Goal: Task Accomplishment & Management: Complete application form

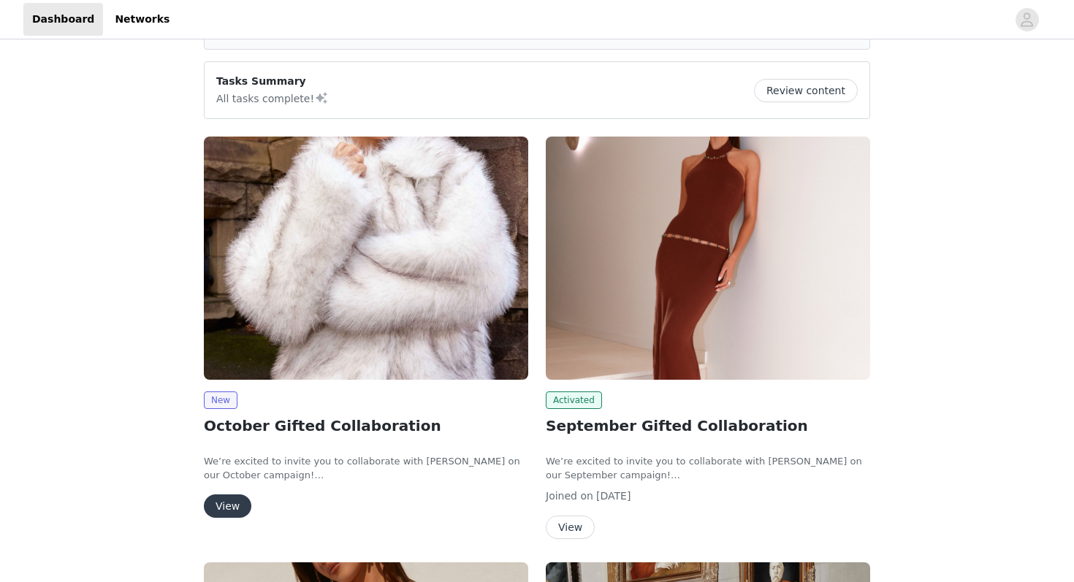
scroll to position [112, 0]
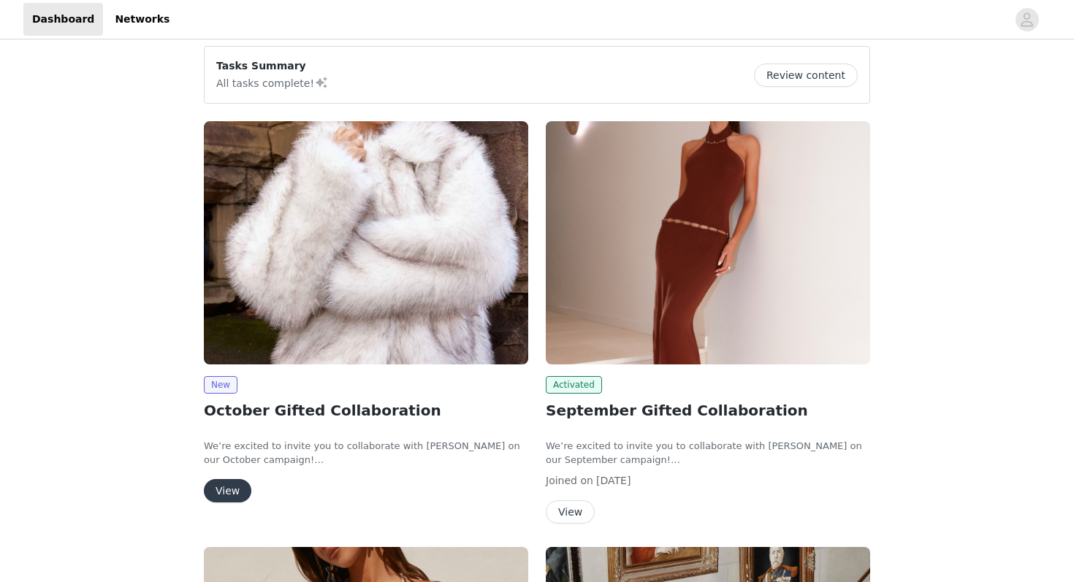
click at [233, 484] on button "View" at bounding box center [227, 490] width 47 height 23
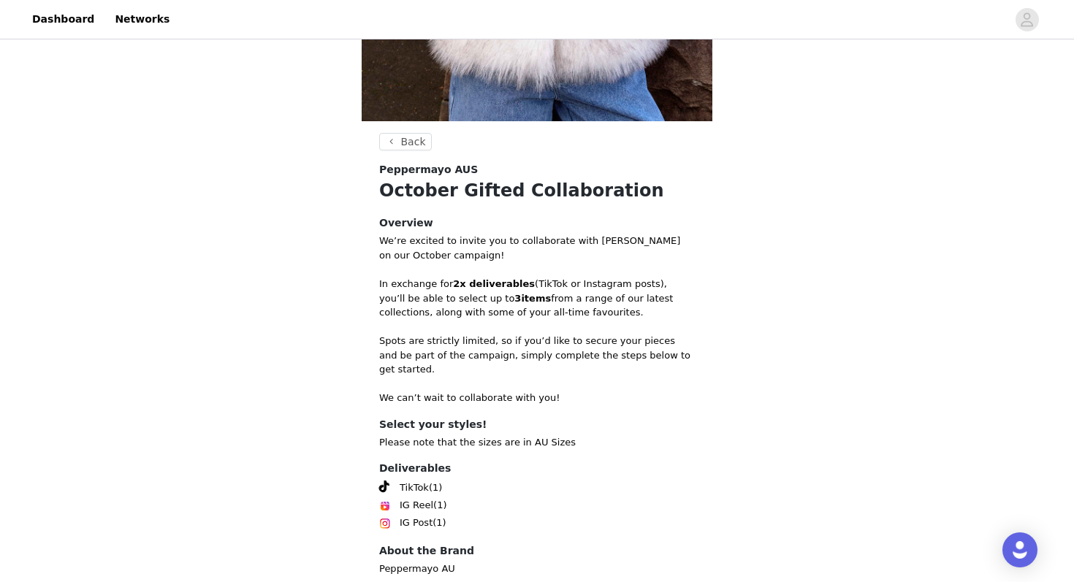
scroll to position [483, 0]
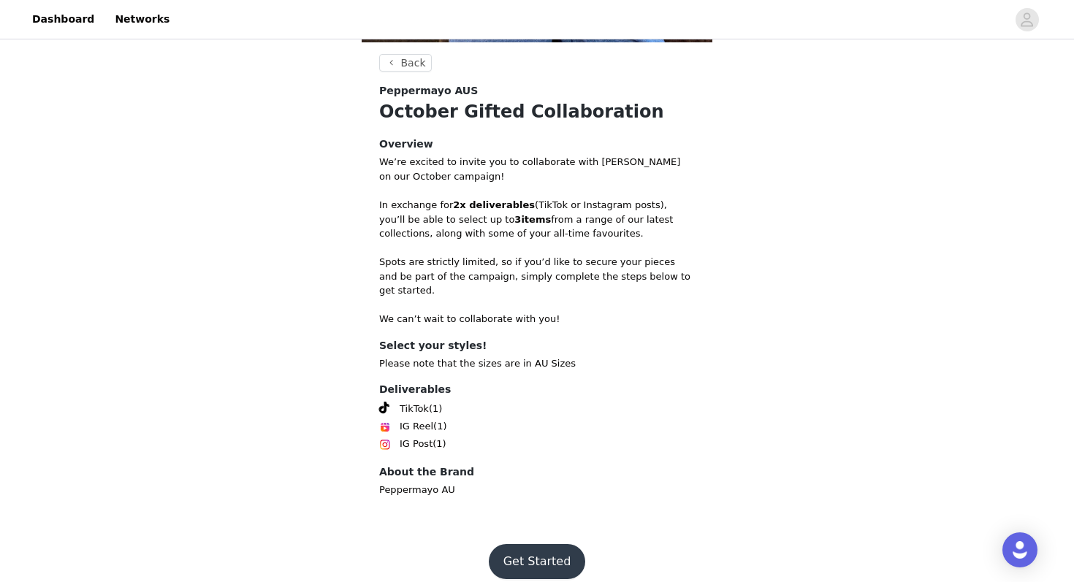
click at [527, 559] on button "Get Started" at bounding box center [537, 561] width 97 height 35
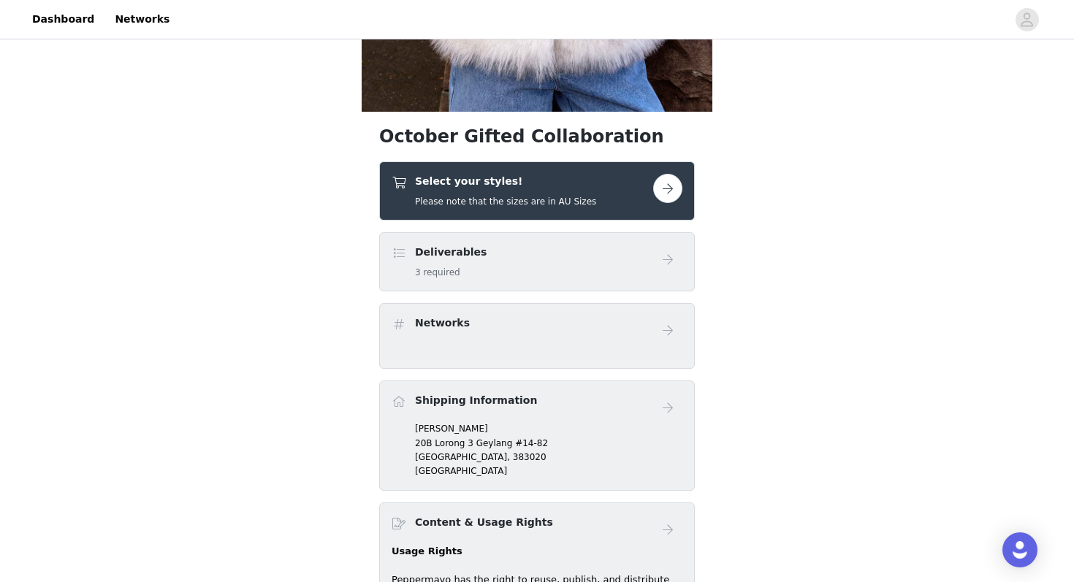
scroll to position [865, 0]
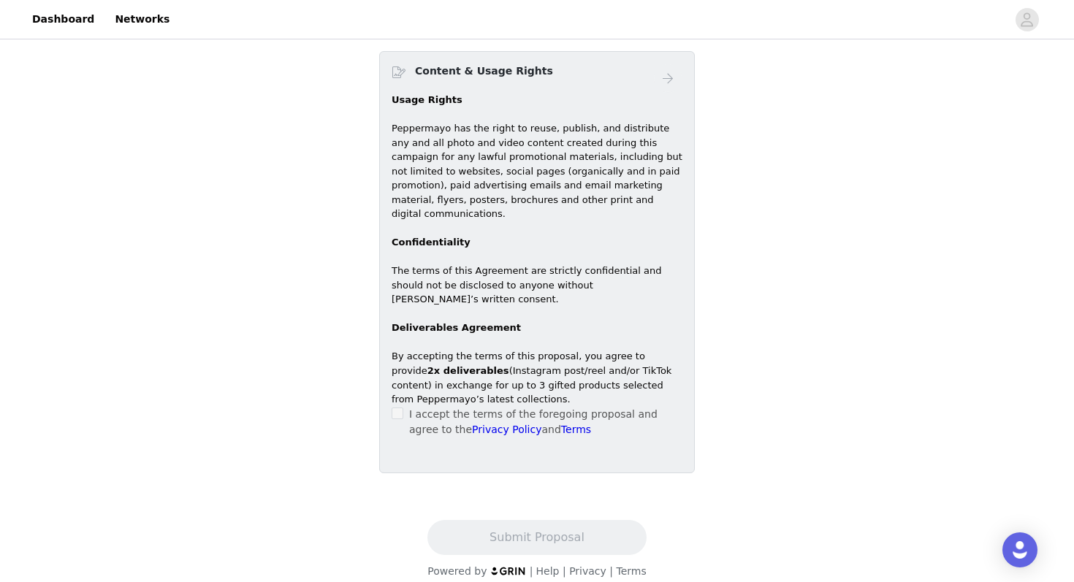
click at [486, 407] on p "I accept the terms of the foregoing proposal and agree to the Privacy Policy an…" at bounding box center [545, 422] width 273 height 31
click at [405, 407] on div "I accept the terms of the foregoing proposal and agree to the Privacy Policy an…" at bounding box center [536, 422] width 291 height 31
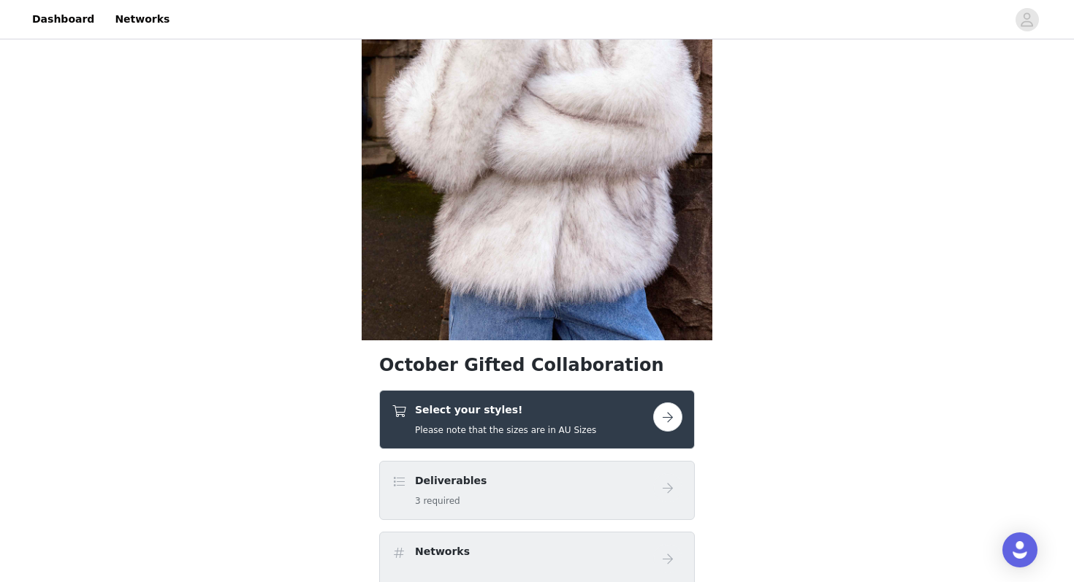
scroll to position [299, 0]
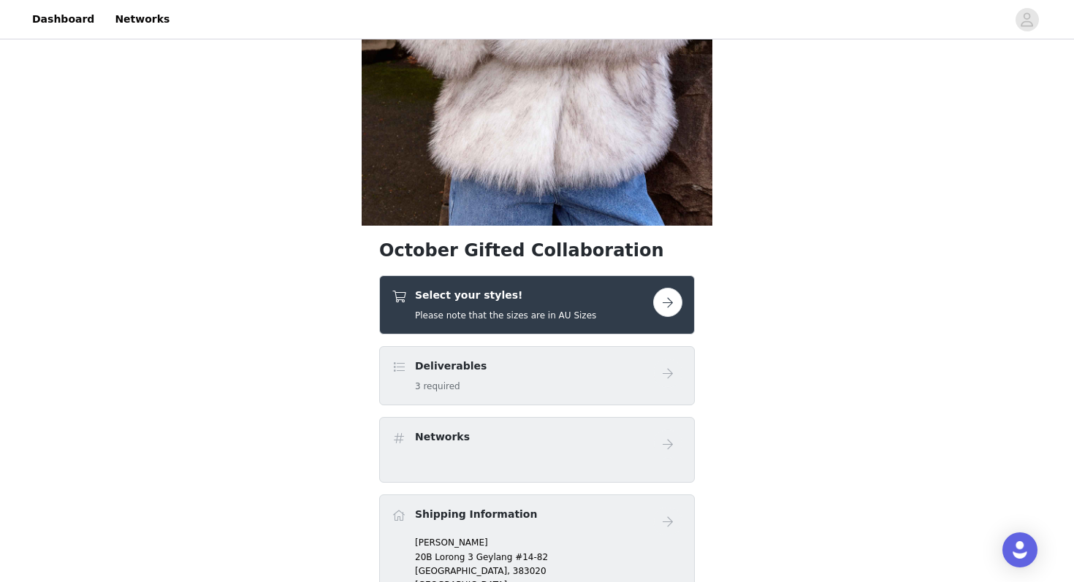
click at [679, 309] on button "button" at bounding box center [667, 302] width 29 height 29
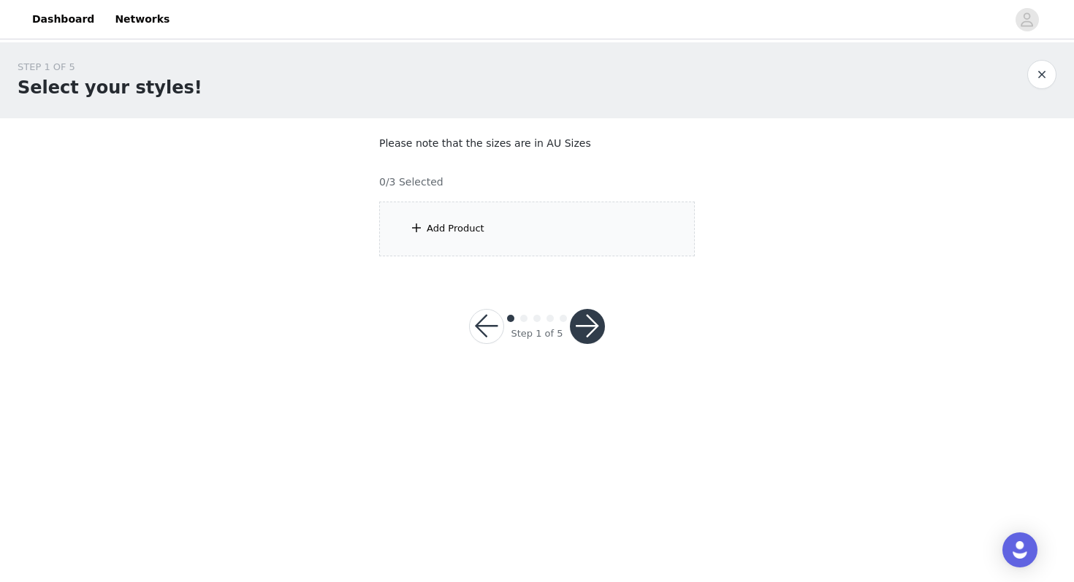
click at [576, 226] on div "Add Product" at bounding box center [537, 229] width 316 height 55
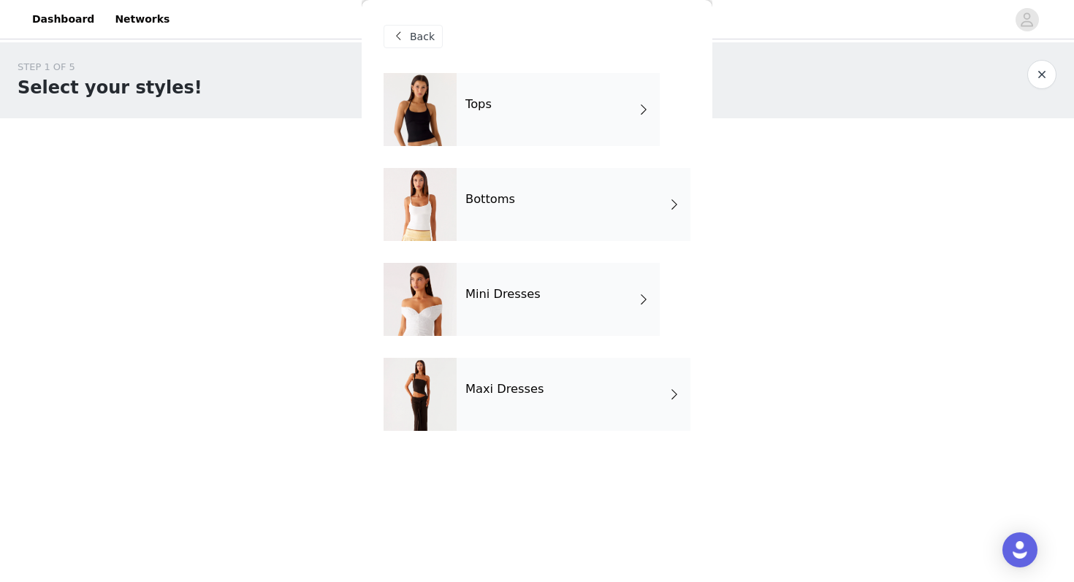
click at [577, 368] on div "Maxi Dresses" at bounding box center [573, 394] width 234 height 73
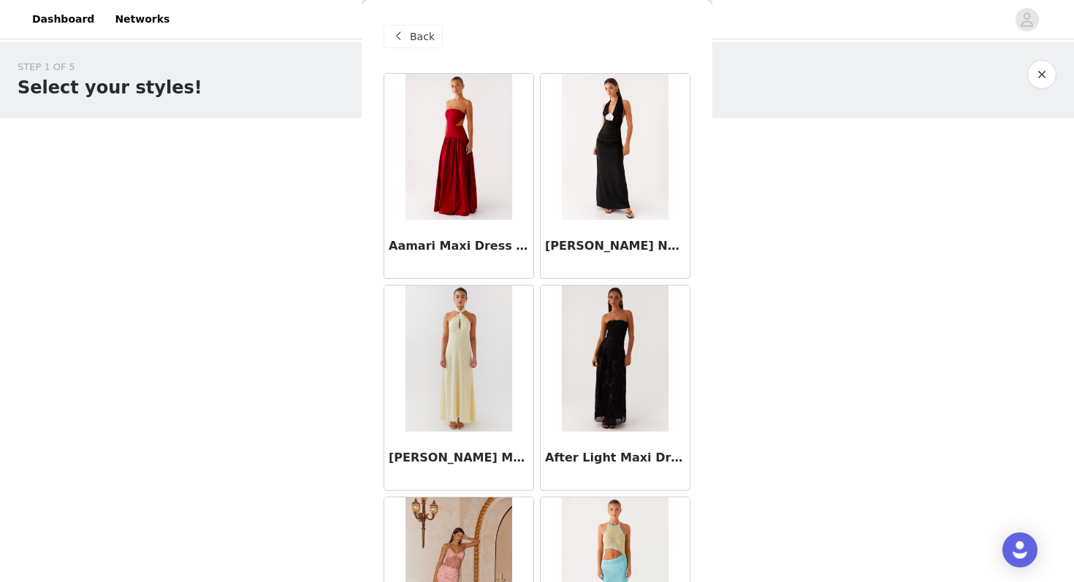
click at [411, 40] on span "Back" at bounding box center [422, 36] width 25 height 15
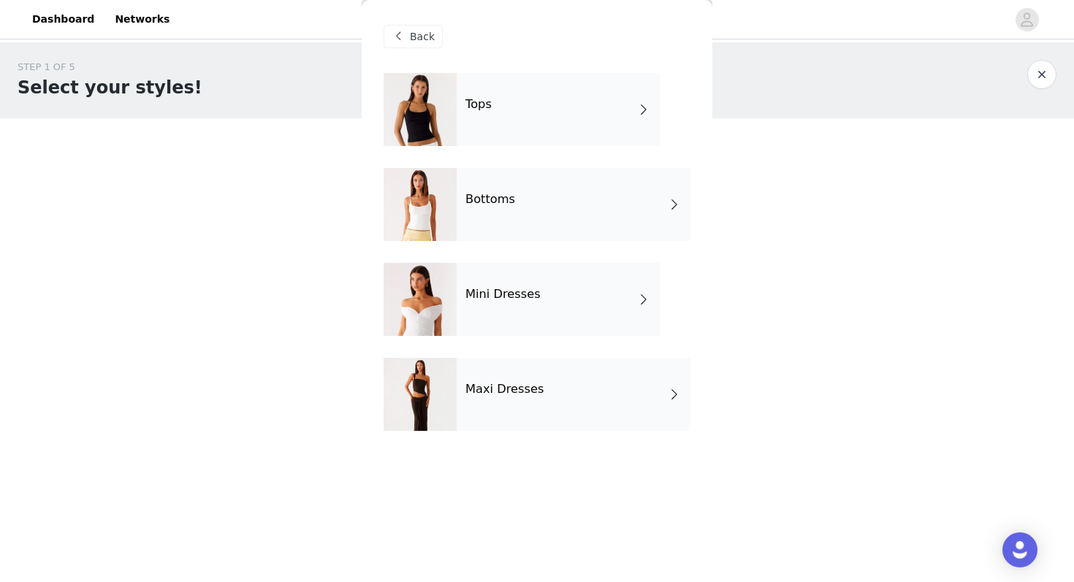
click at [500, 278] on div "Mini Dresses" at bounding box center [557, 299] width 203 height 73
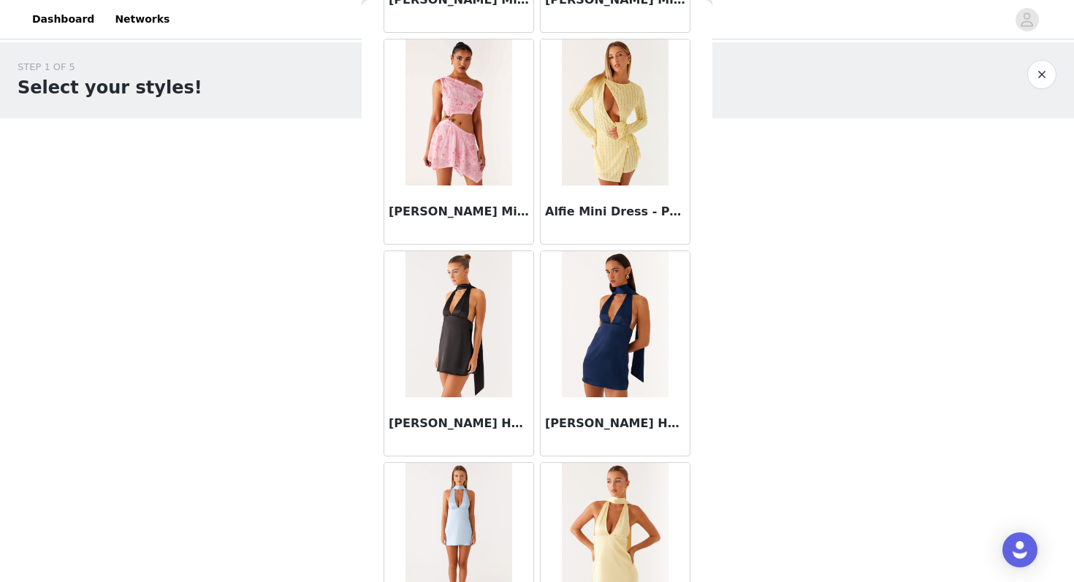
scroll to position [1653, 0]
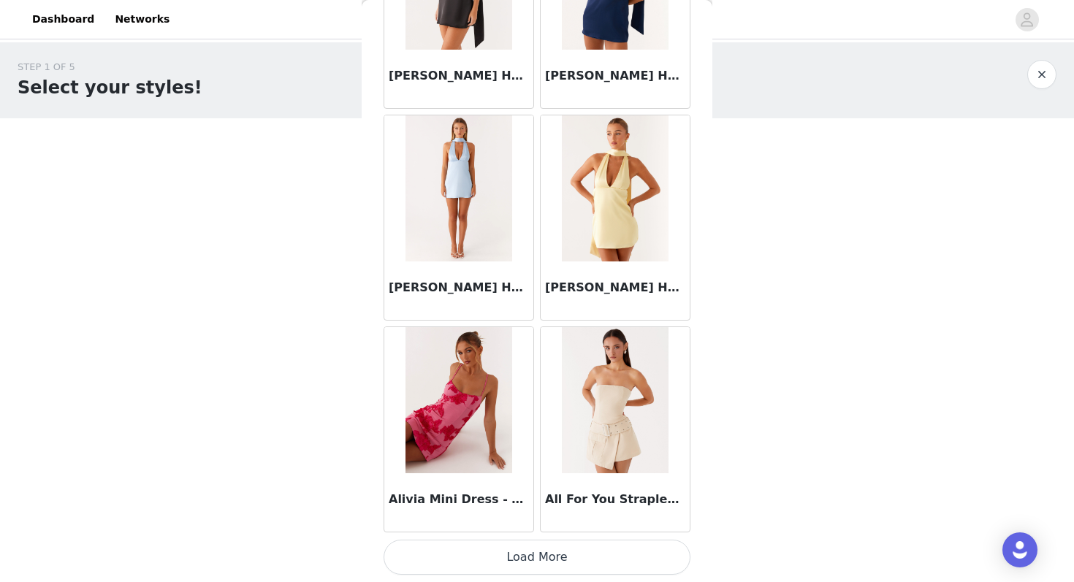
click at [566, 554] on button "Load More" at bounding box center [536, 557] width 307 height 35
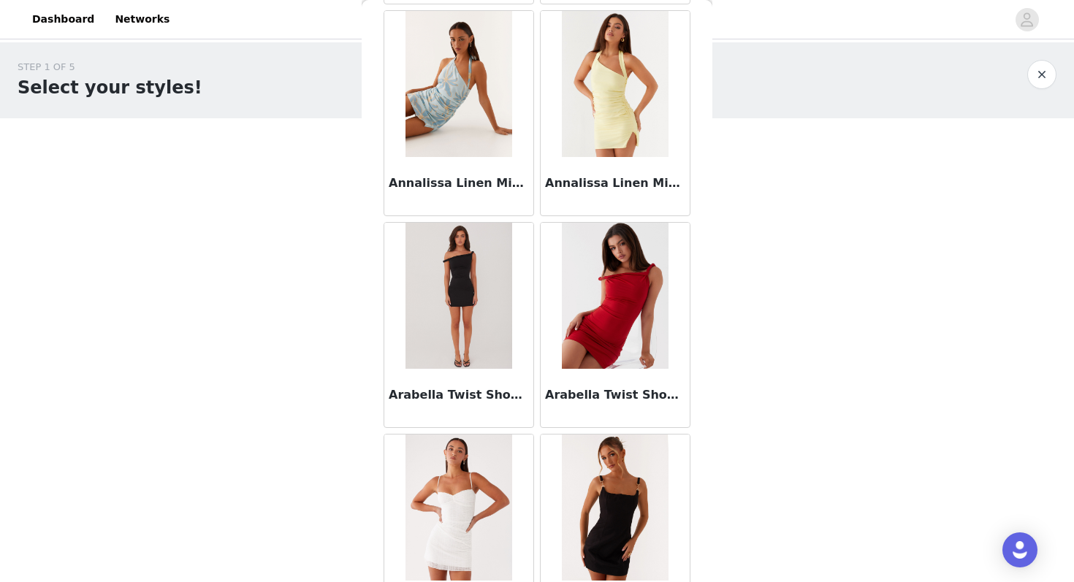
scroll to position [3771, 0]
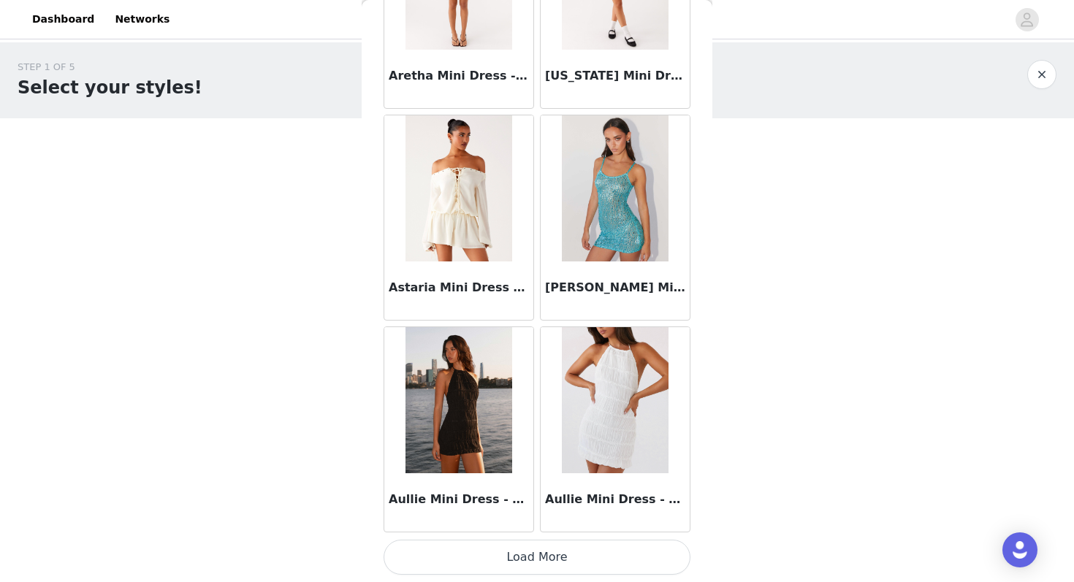
click at [522, 549] on button "Load More" at bounding box center [536, 557] width 307 height 35
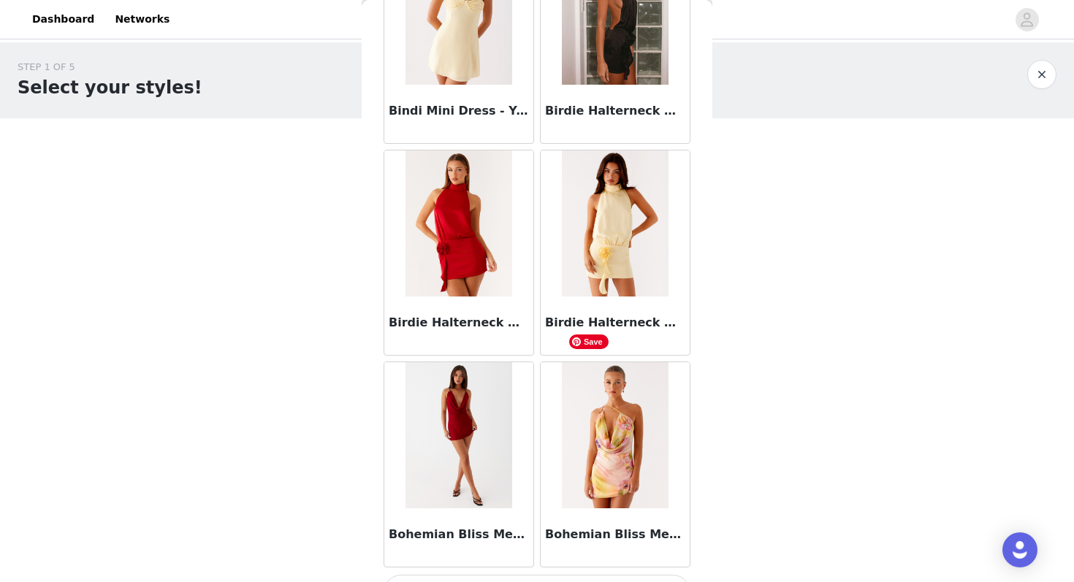
scroll to position [5889, 0]
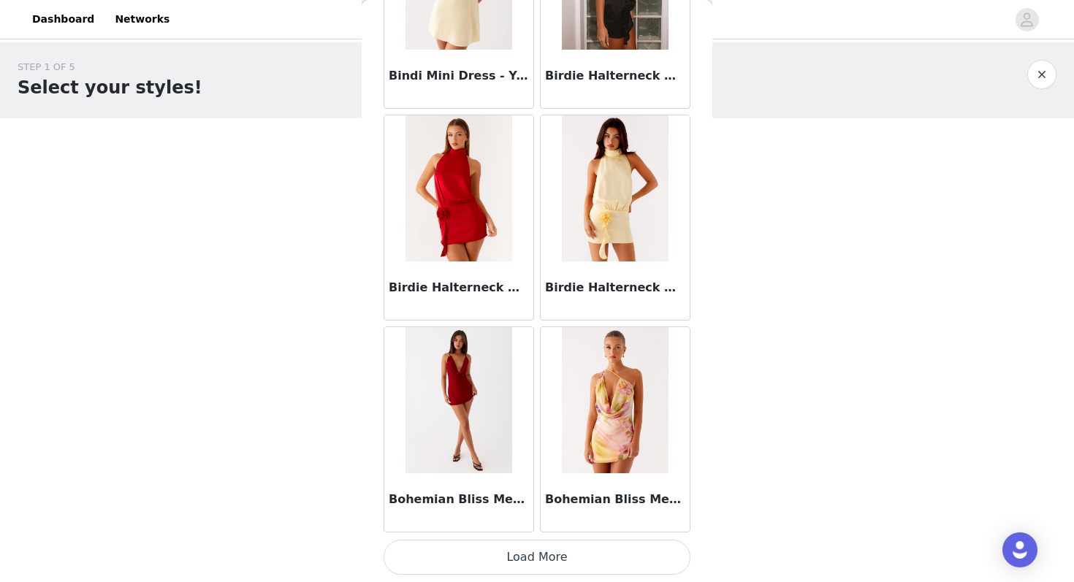
click at [552, 543] on button "Load More" at bounding box center [536, 557] width 307 height 35
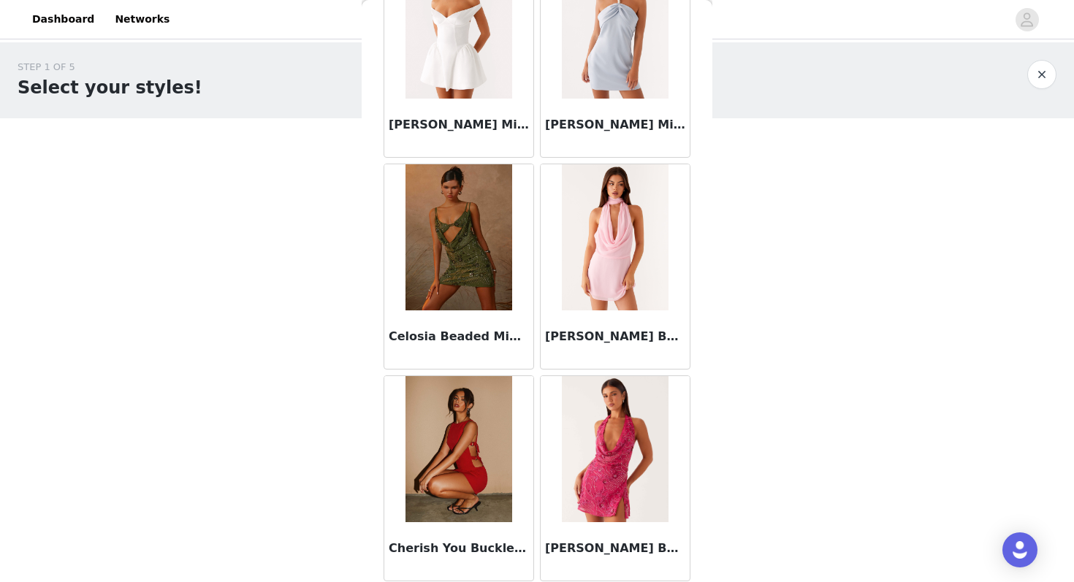
scroll to position [8007, 0]
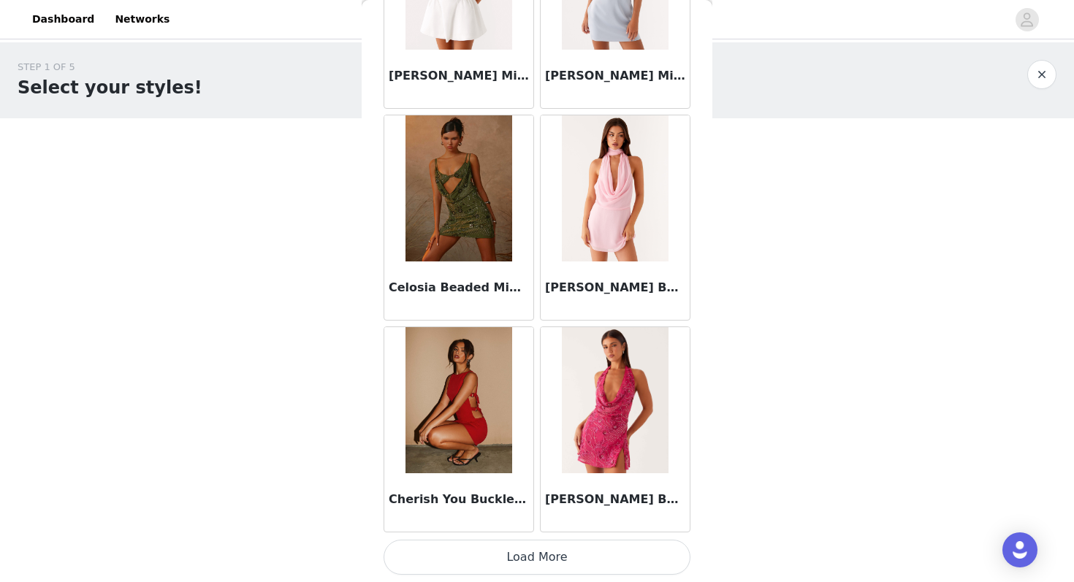
click at [571, 559] on button "Load More" at bounding box center [536, 557] width 307 height 35
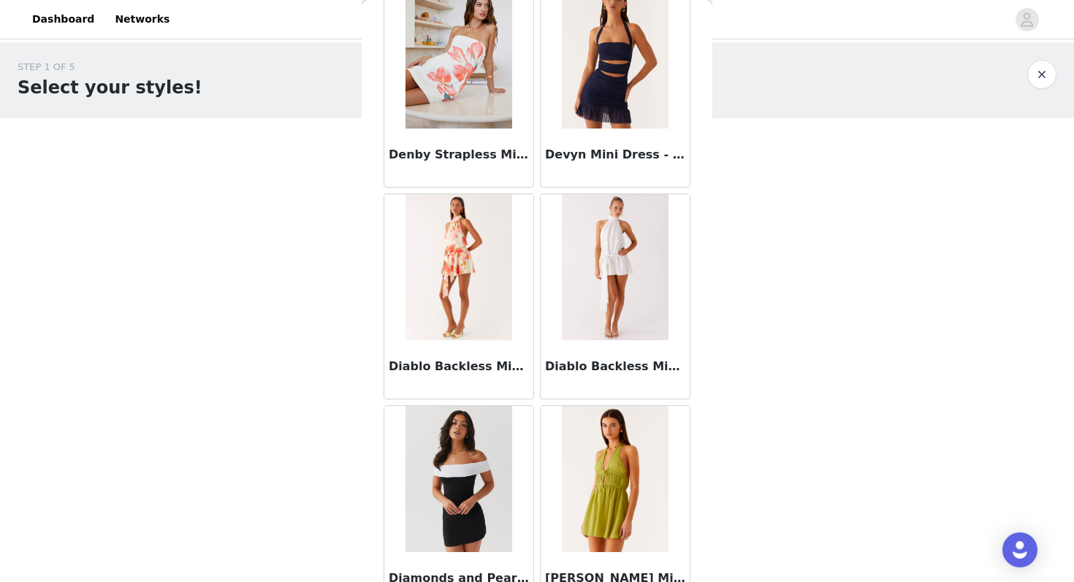
scroll to position [10125, 0]
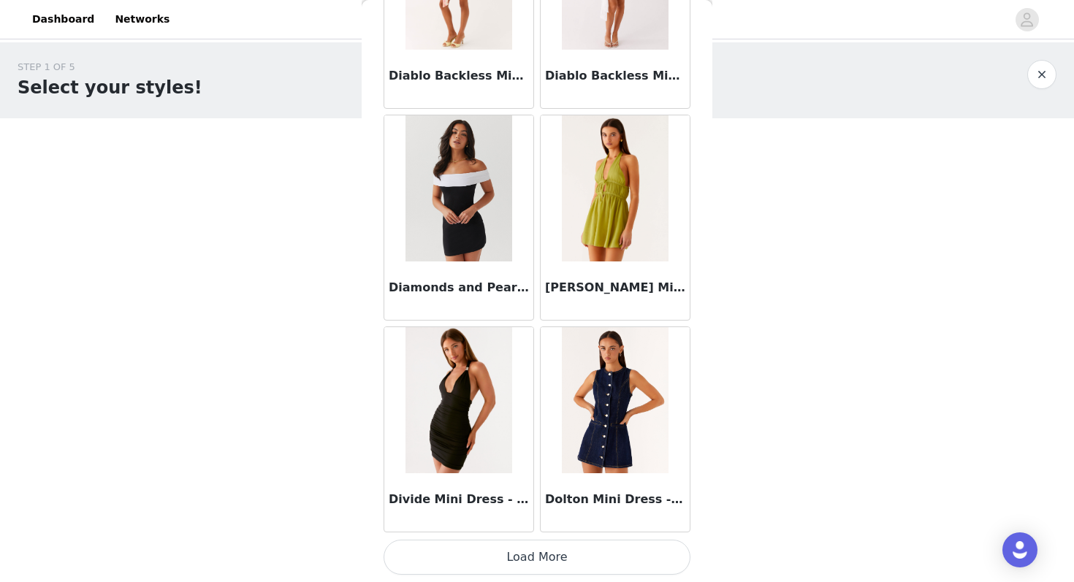
click at [569, 558] on button "Load More" at bounding box center [536, 557] width 307 height 35
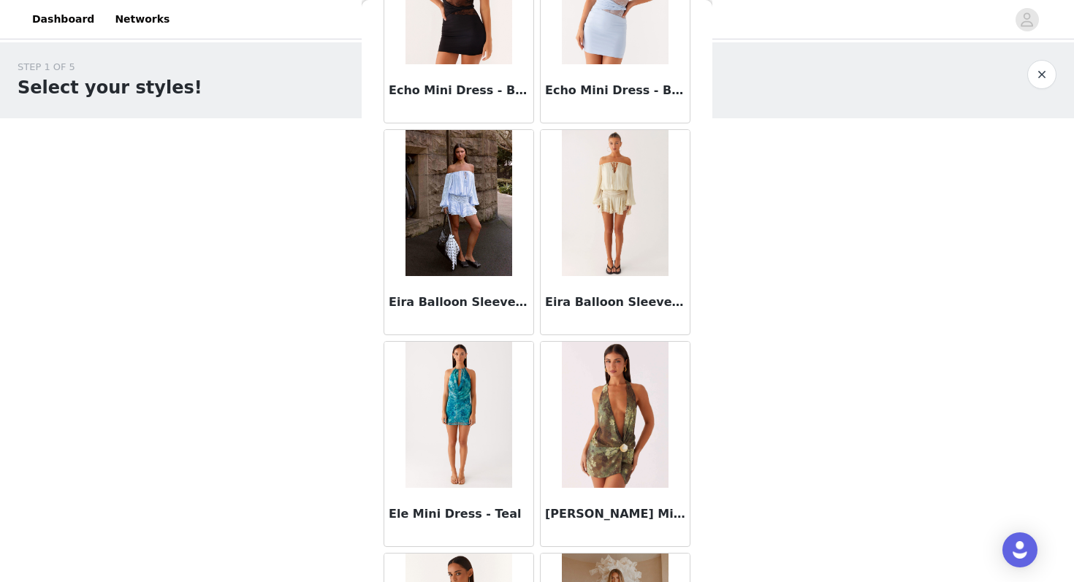
scroll to position [11030, 0]
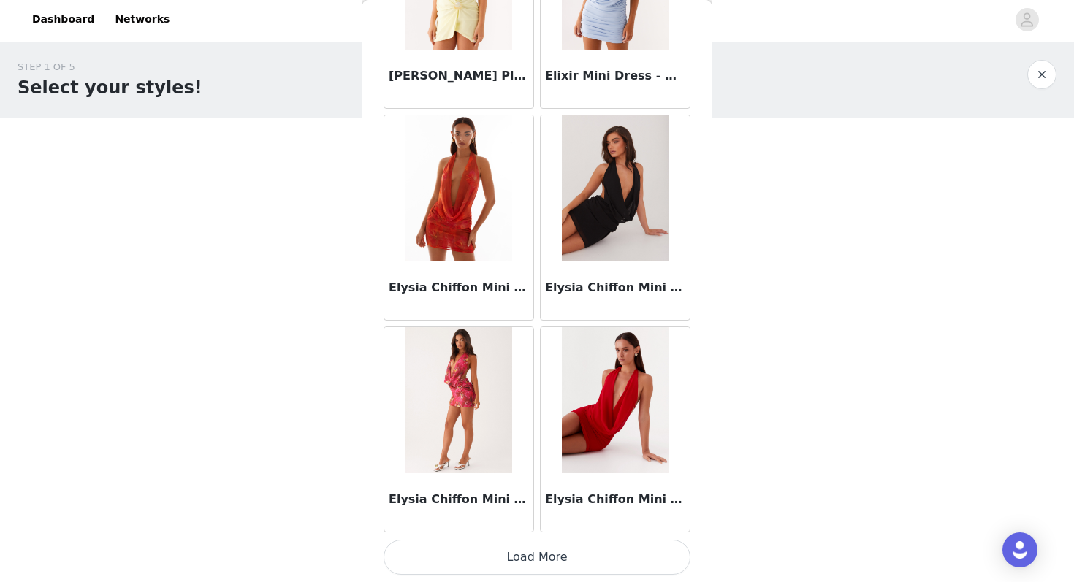
click at [563, 559] on button "Load More" at bounding box center [536, 557] width 307 height 35
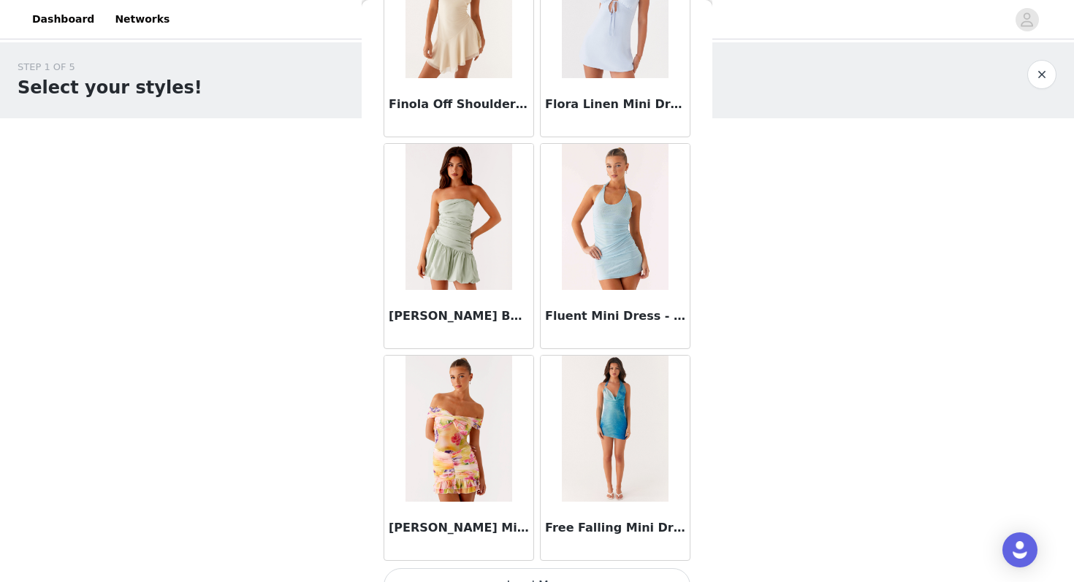
scroll to position [14353, 0]
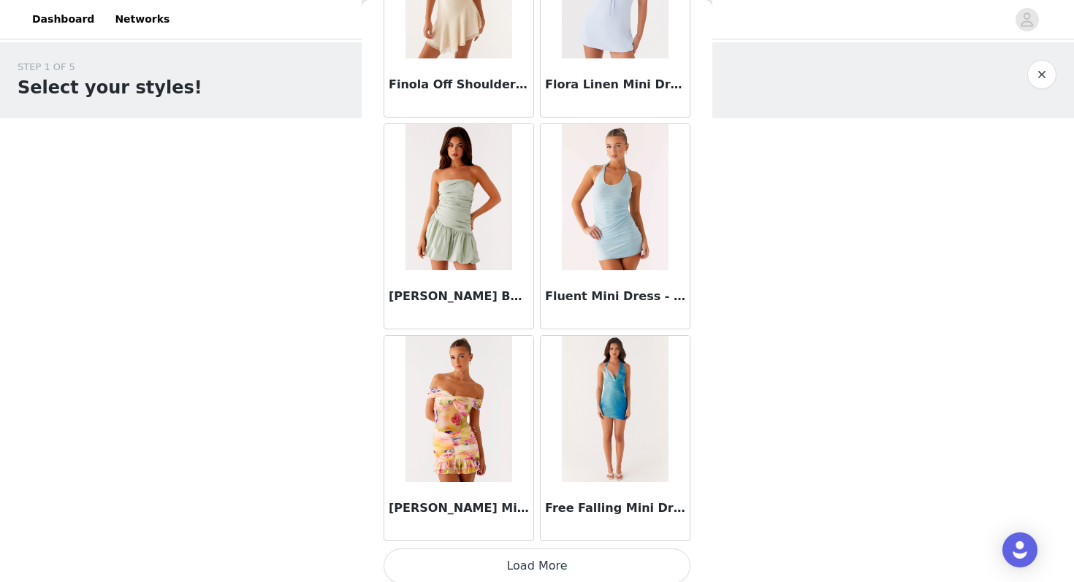
click at [551, 559] on button "Load More" at bounding box center [536, 566] width 307 height 35
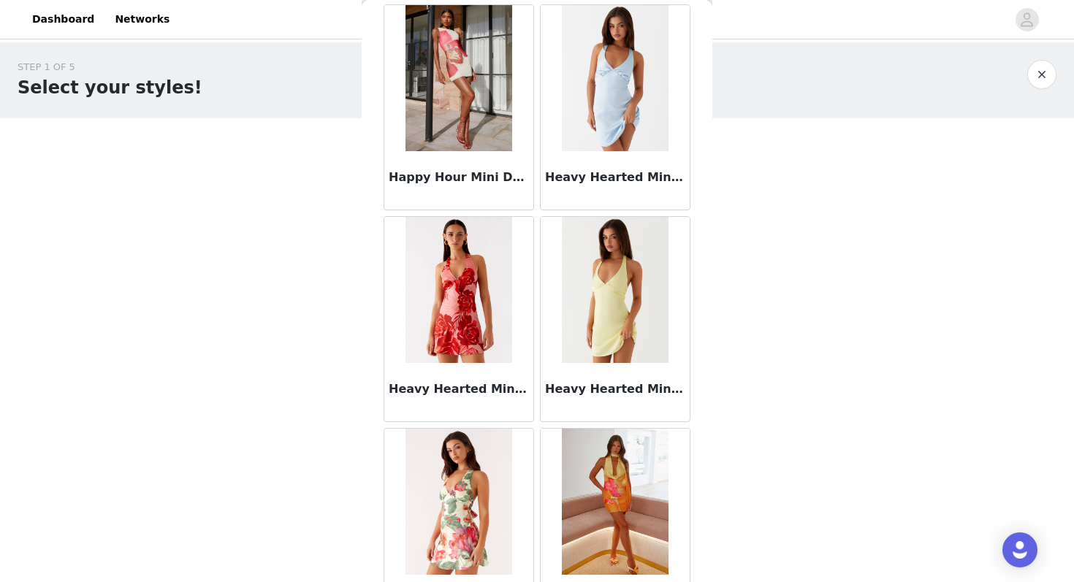
scroll to position [16480, 0]
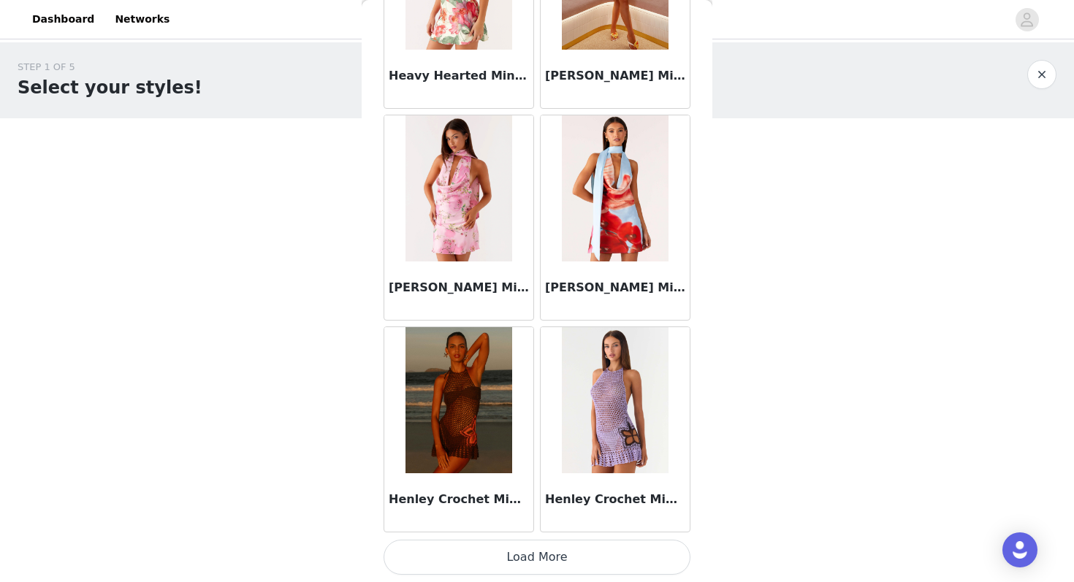
click at [551, 559] on button "Load More" at bounding box center [536, 557] width 307 height 35
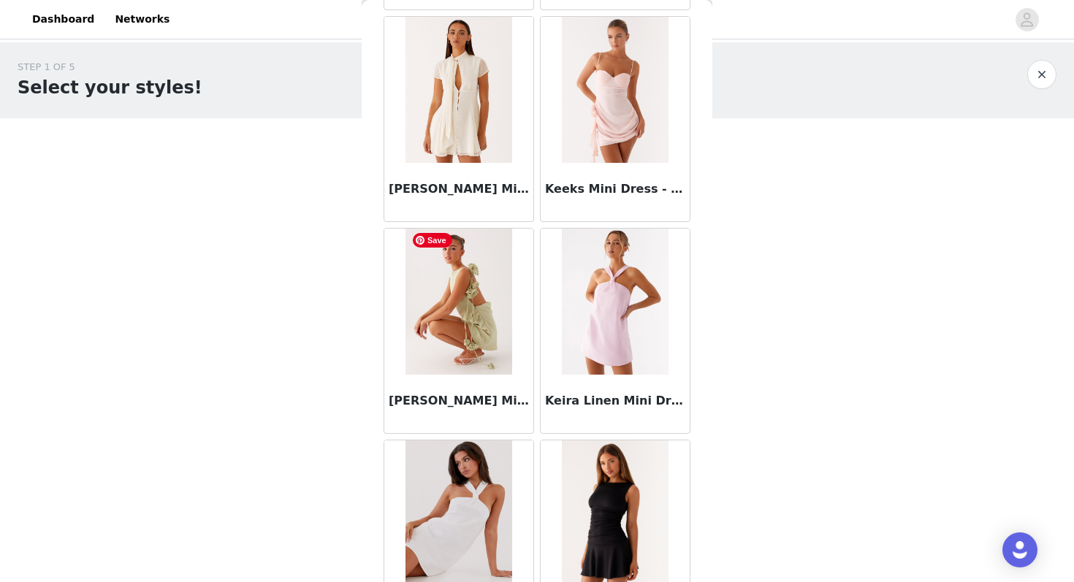
scroll to position [18598, 0]
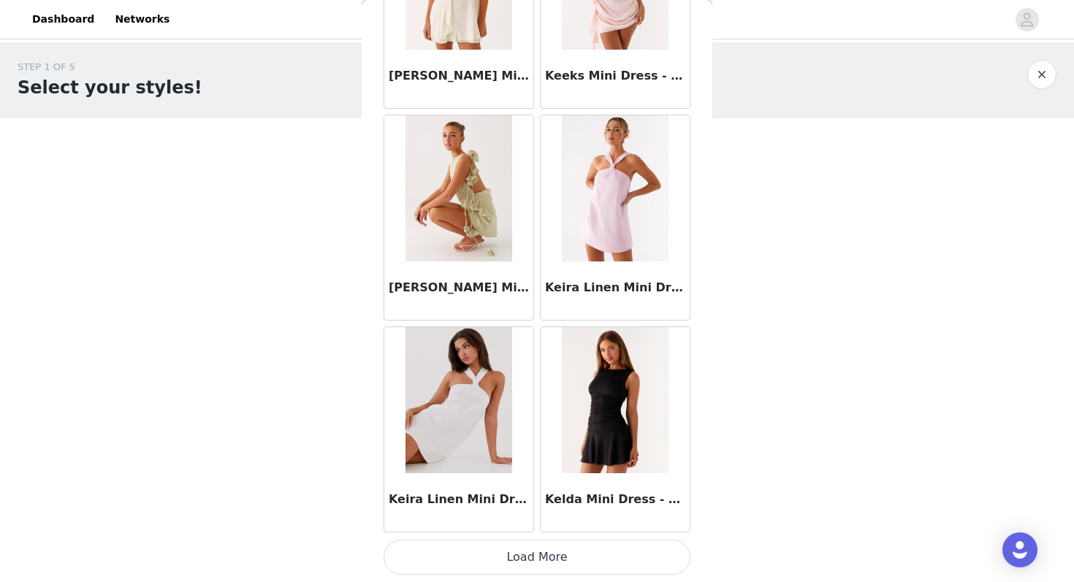
click at [504, 563] on button "Load More" at bounding box center [536, 557] width 307 height 35
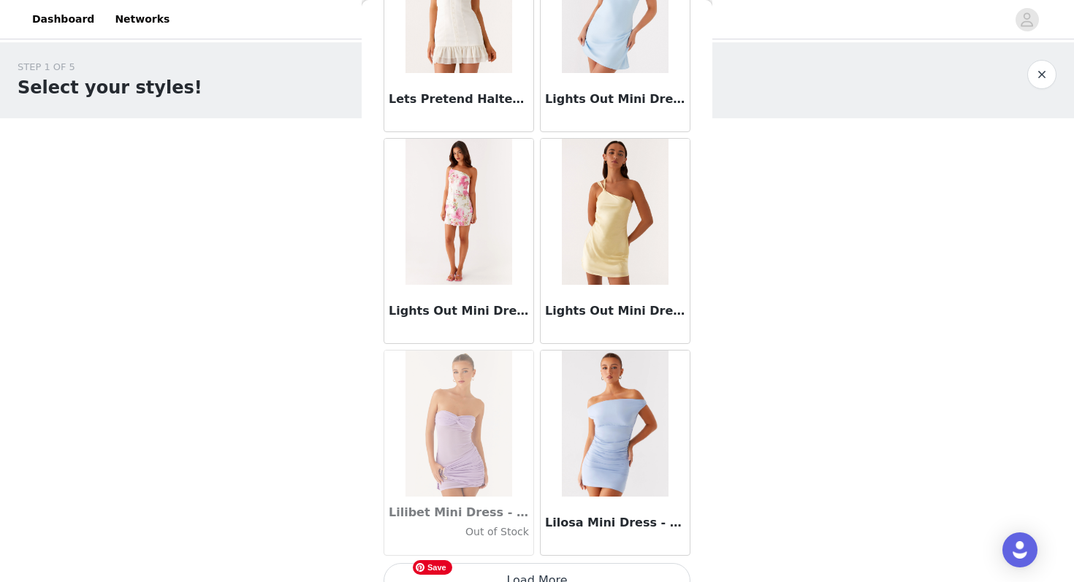
scroll to position [20716, 0]
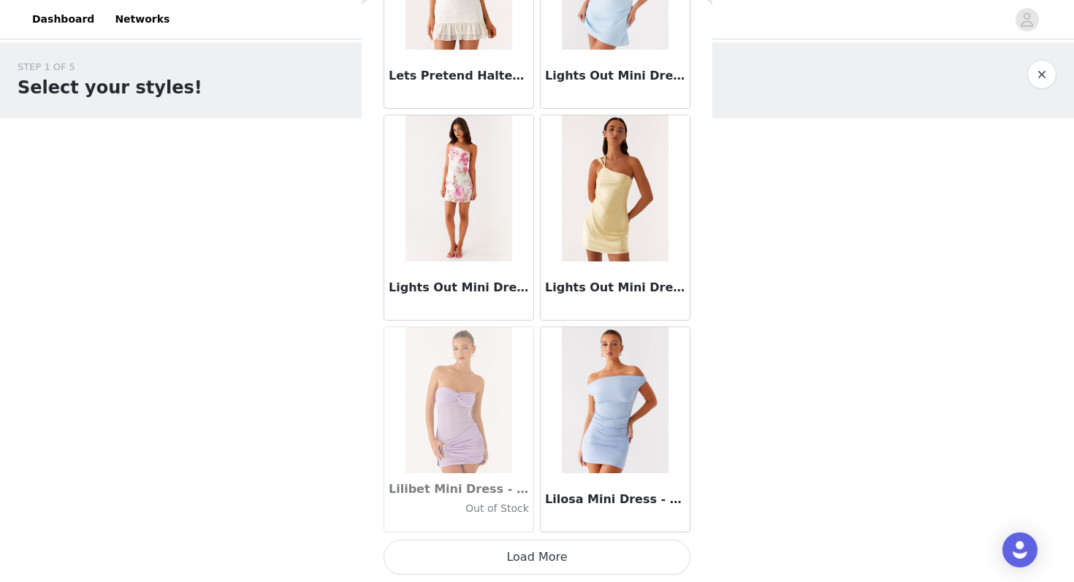
click at [545, 556] on button "Load More" at bounding box center [536, 557] width 307 height 35
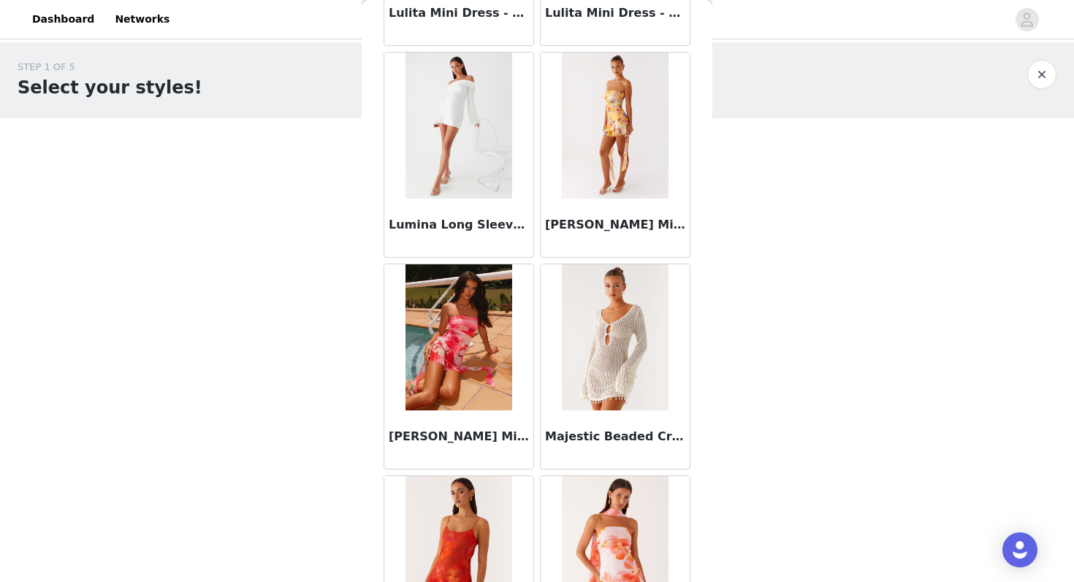
scroll to position [22816, 0]
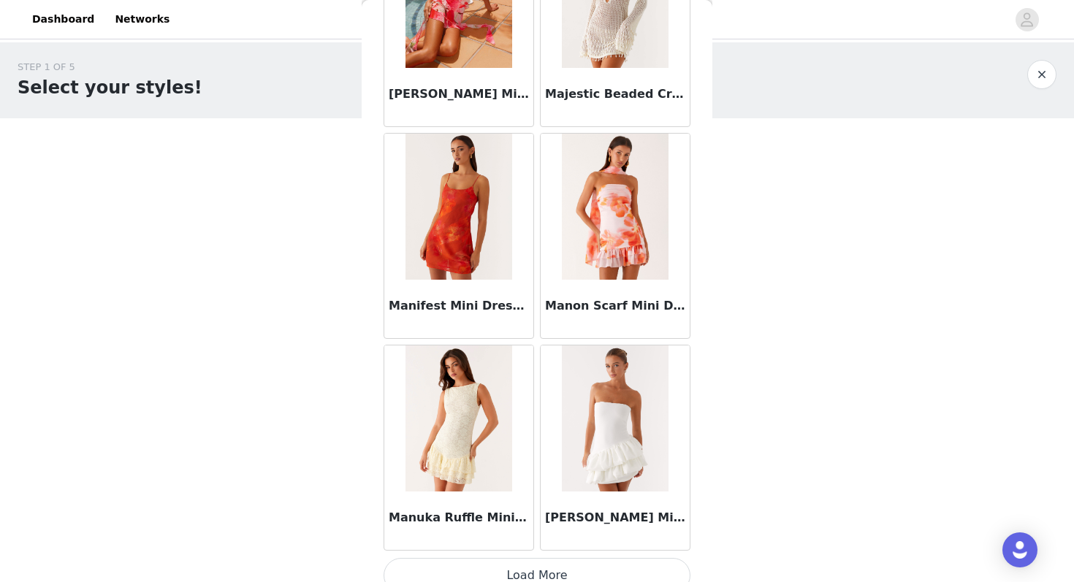
click at [552, 570] on button "Load More" at bounding box center [536, 575] width 307 height 35
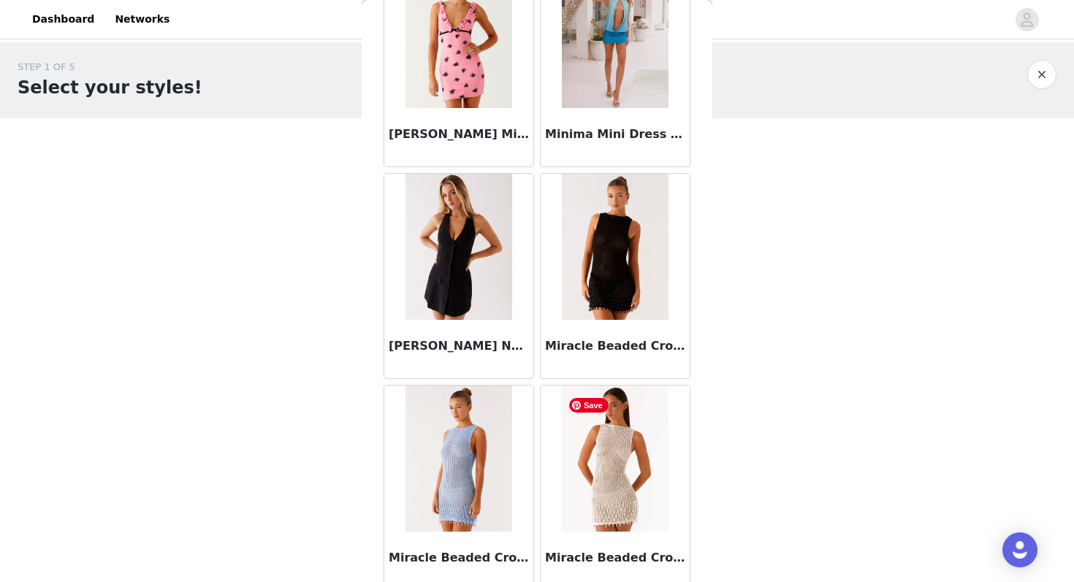
scroll to position [24952, 0]
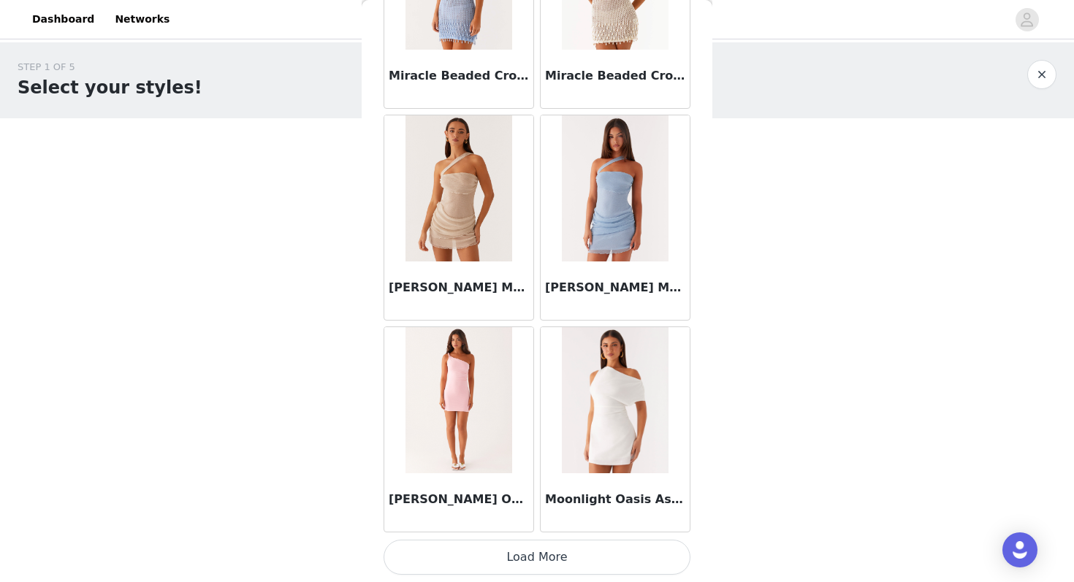
click at [585, 549] on button "Load More" at bounding box center [536, 557] width 307 height 35
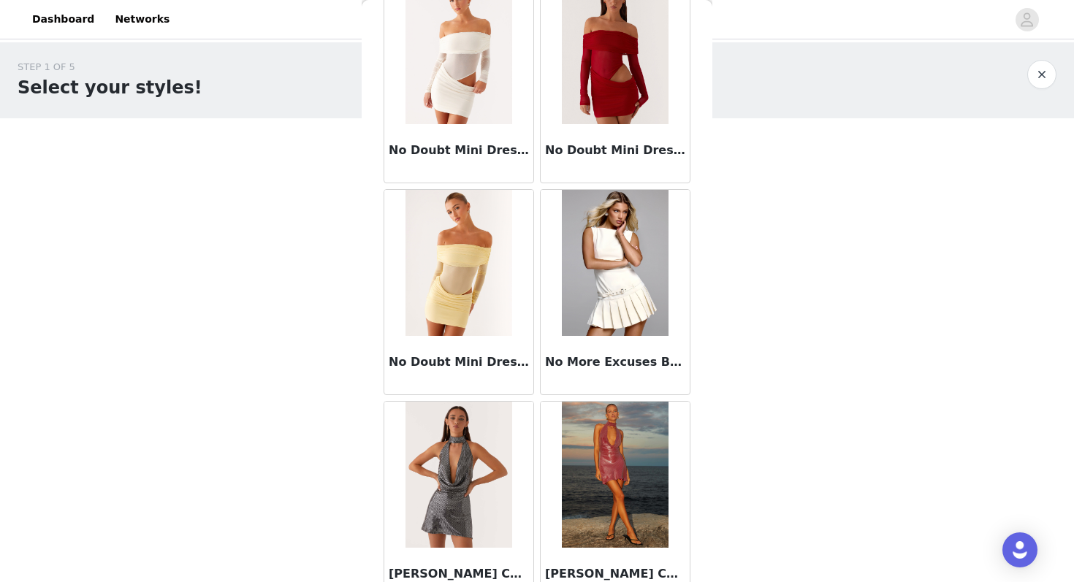
scroll to position [27070, 0]
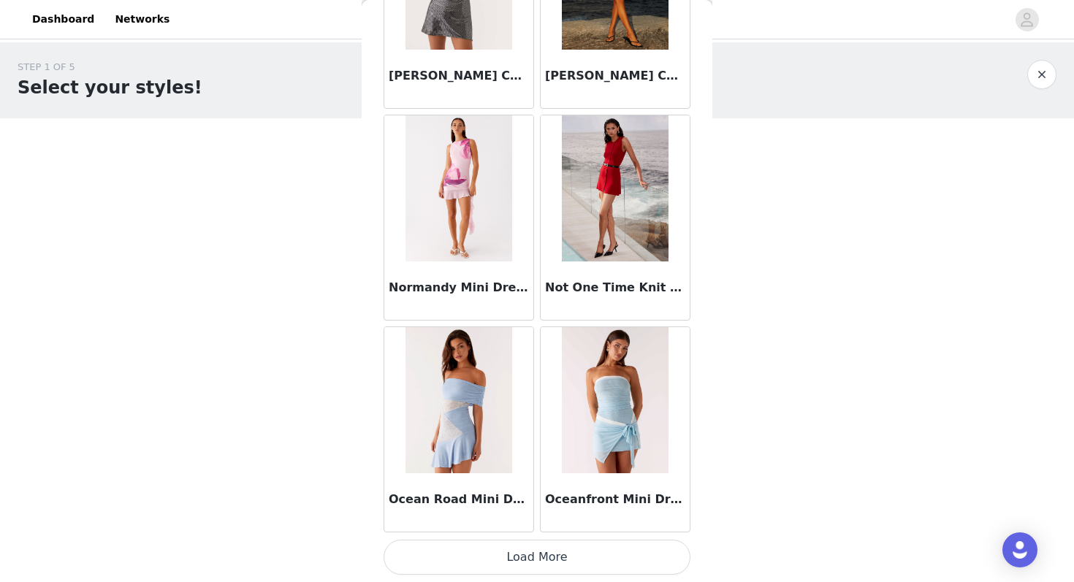
click at [573, 554] on button "Load More" at bounding box center [536, 557] width 307 height 35
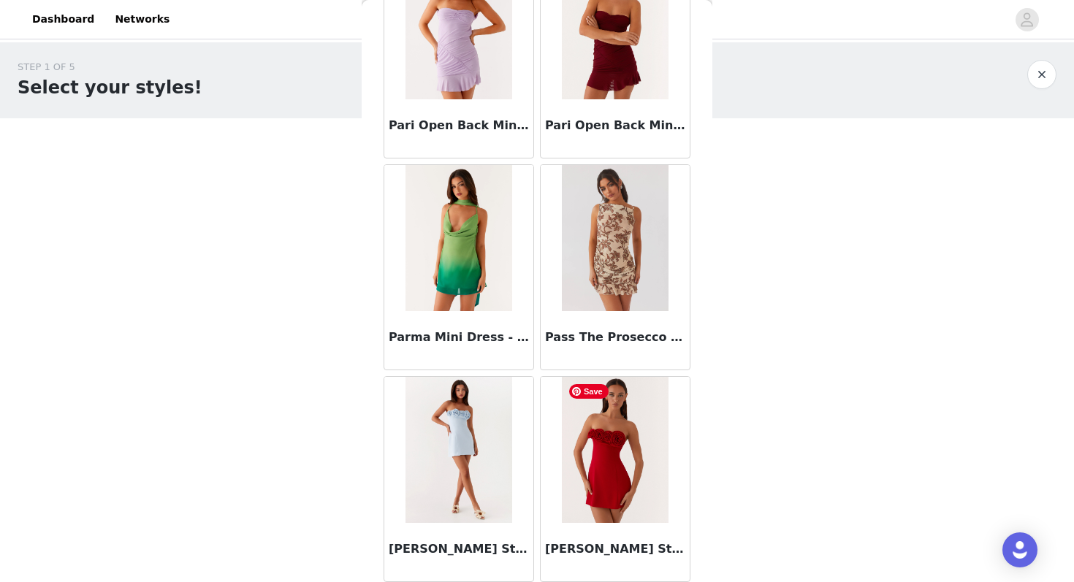
scroll to position [29188, 0]
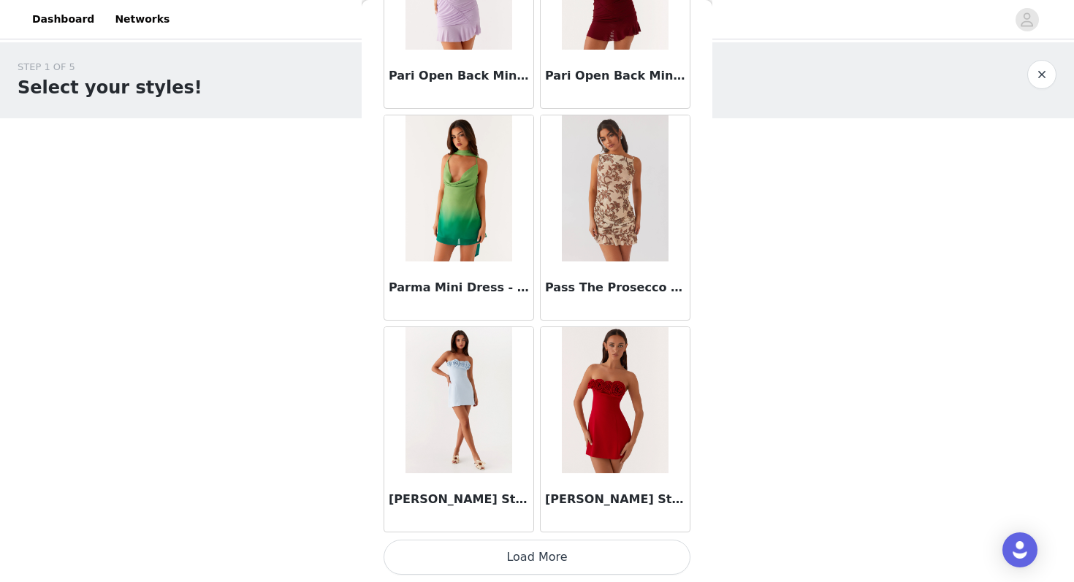
click at [613, 559] on button "Load More" at bounding box center [536, 557] width 307 height 35
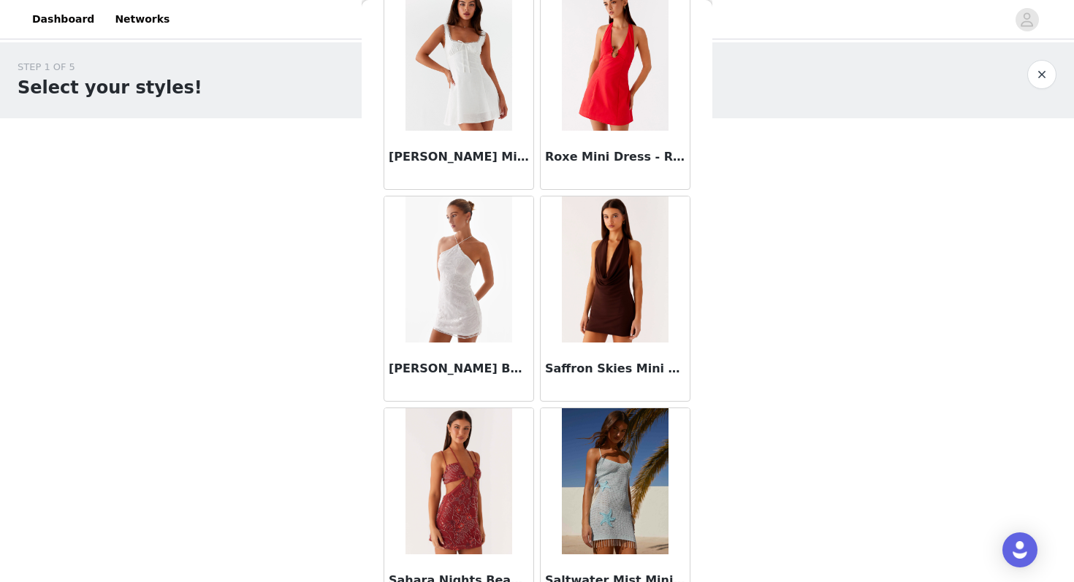
scroll to position [31306, 0]
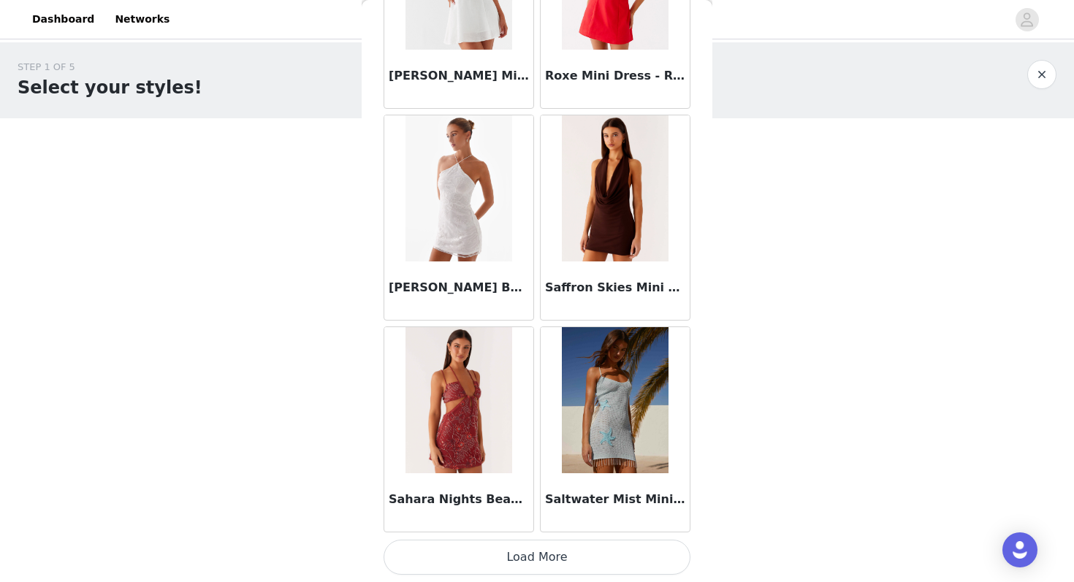
click at [611, 565] on button "Load More" at bounding box center [536, 557] width 307 height 35
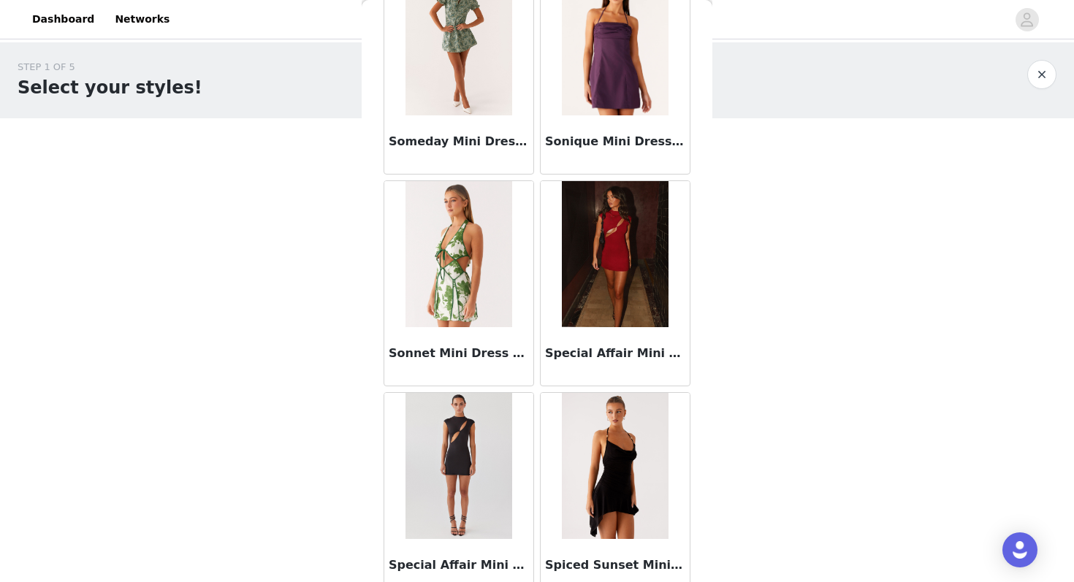
scroll to position [33425, 0]
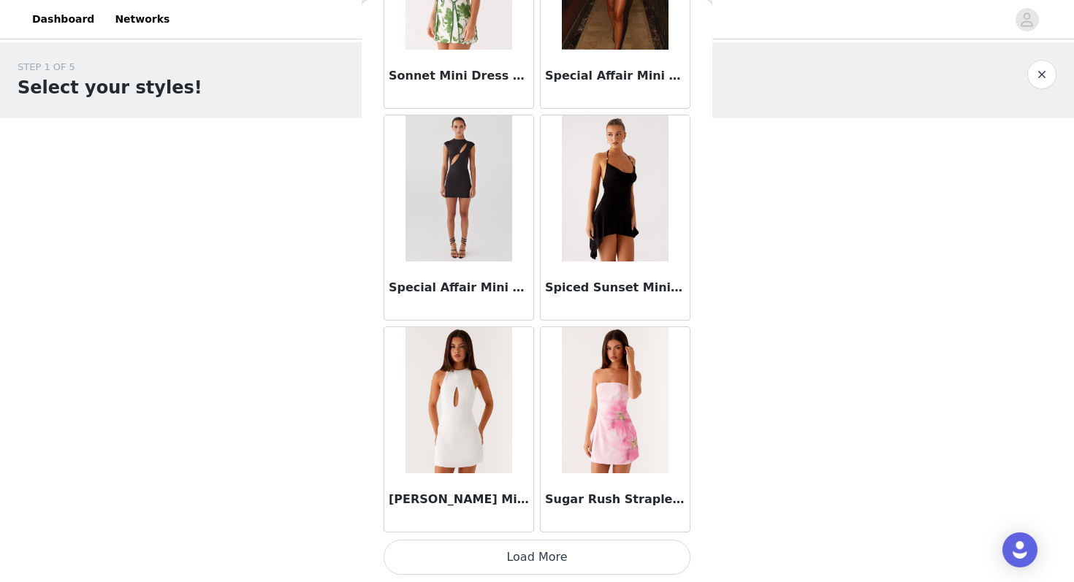
click at [562, 560] on button "Load More" at bounding box center [536, 557] width 307 height 35
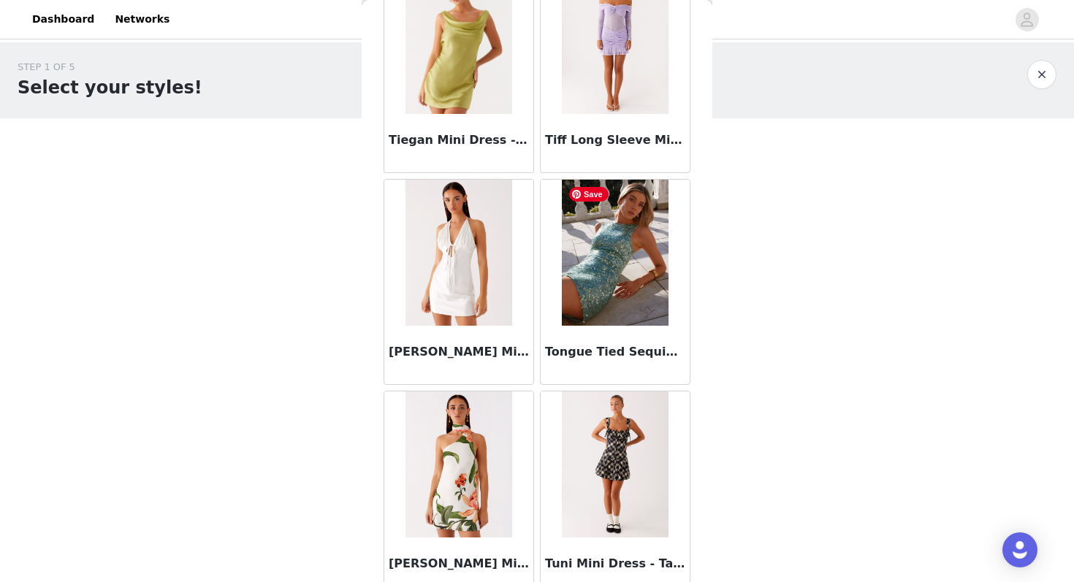
scroll to position [35543, 0]
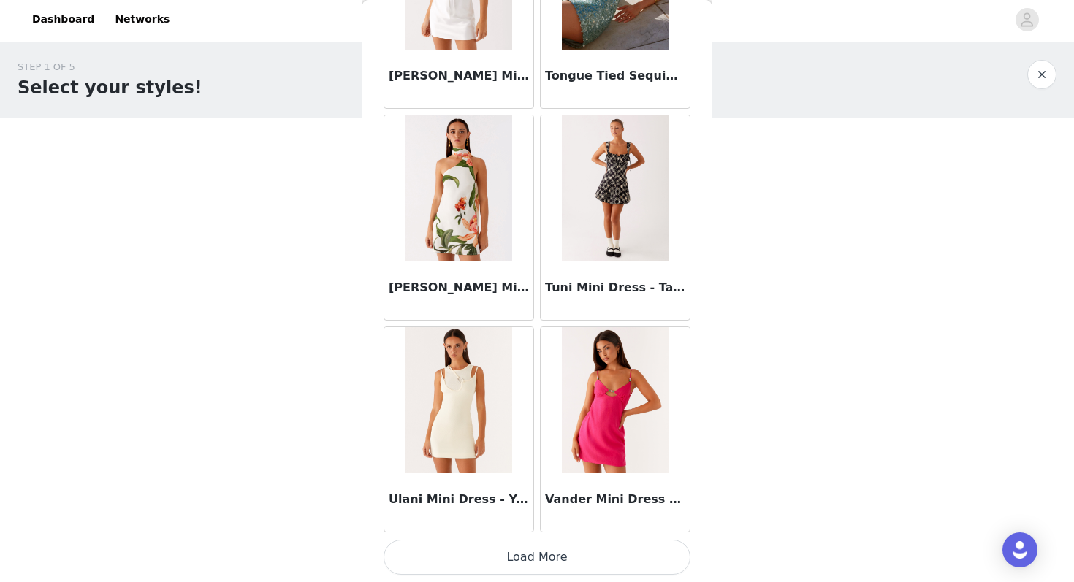
click at [552, 564] on button "Load More" at bounding box center [536, 557] width 307 height 35
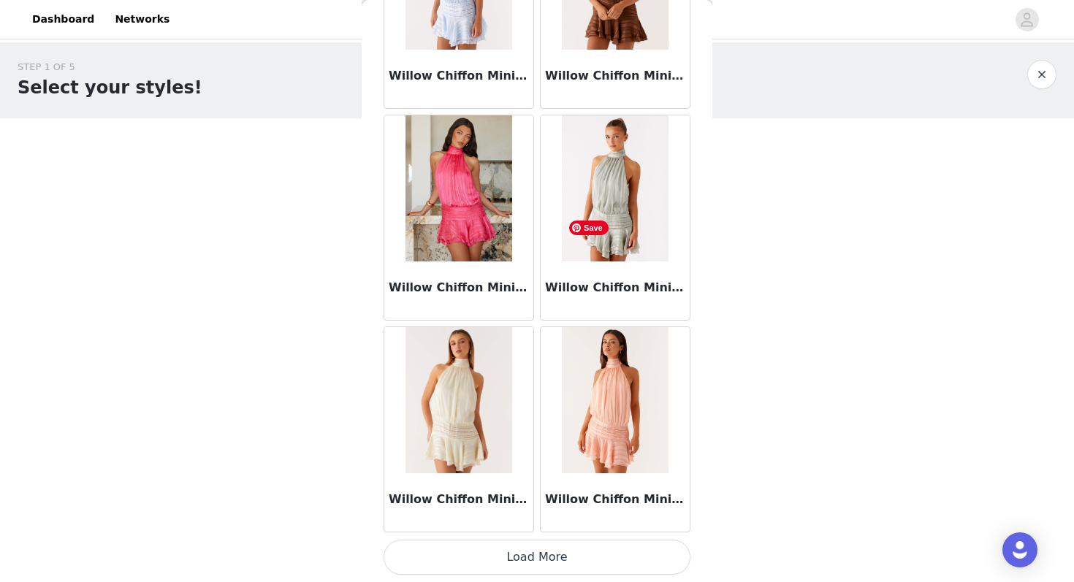
scroll to position [37660, 0]
click at [563, 560] on button "Load More" at bounding box center [536, 557] width 307 height 35
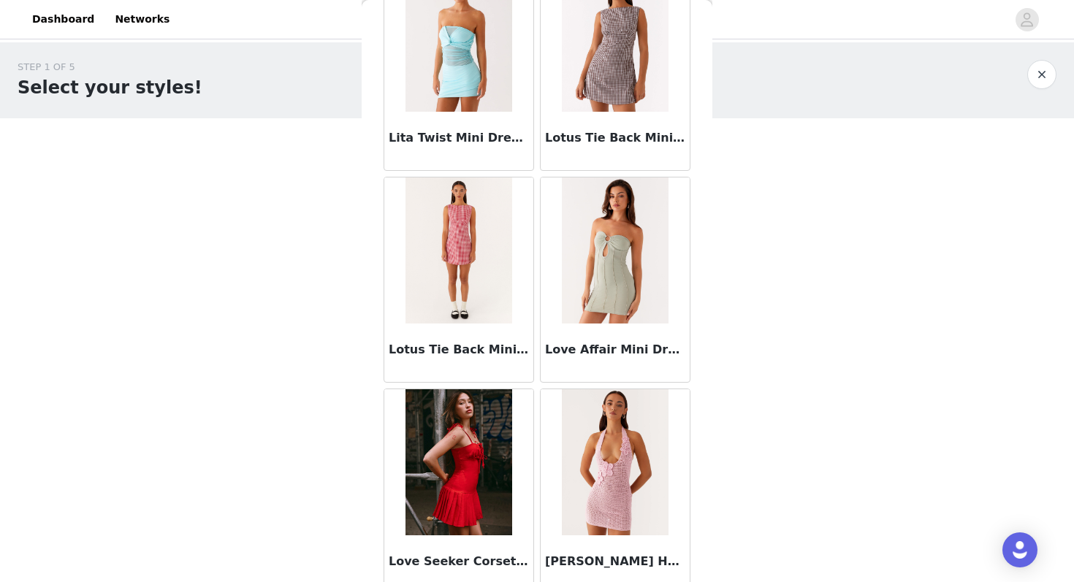
scroll to position [21500, 0]
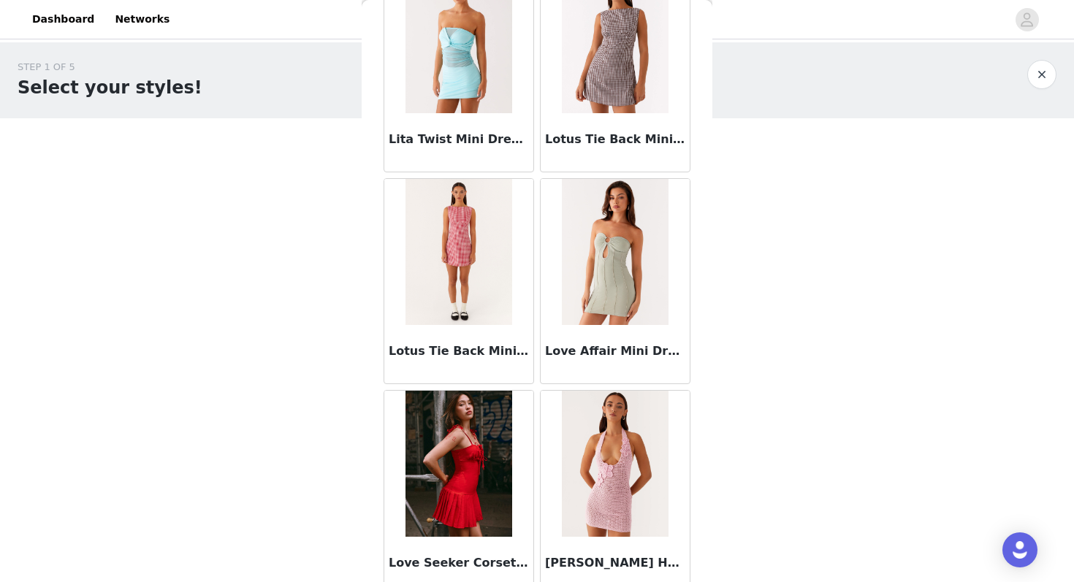
click at [614, 64] on img at bounding box center [615, 40] width 106 height 146
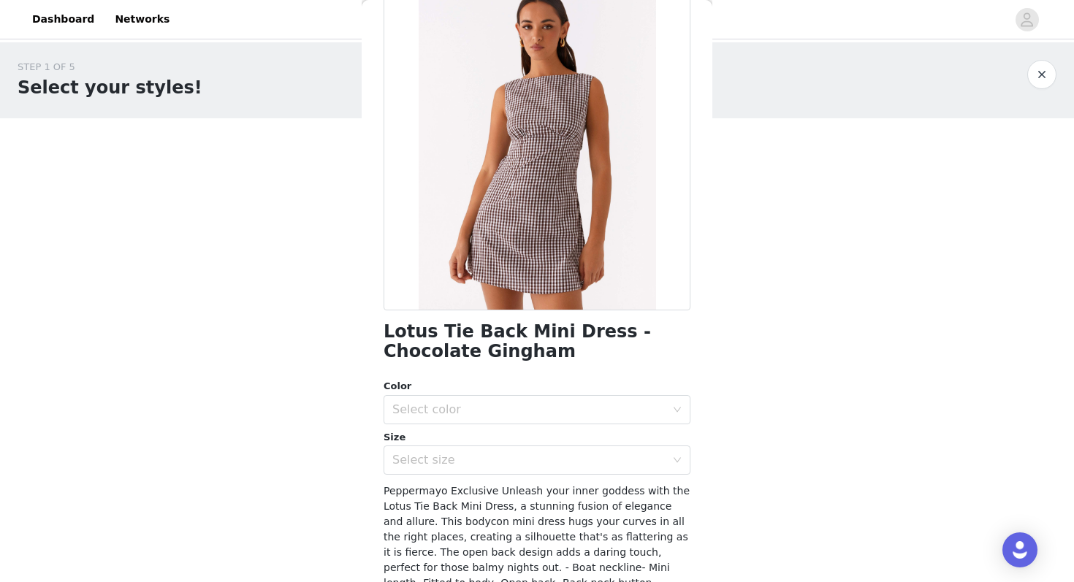
scroll to position [116, 0]
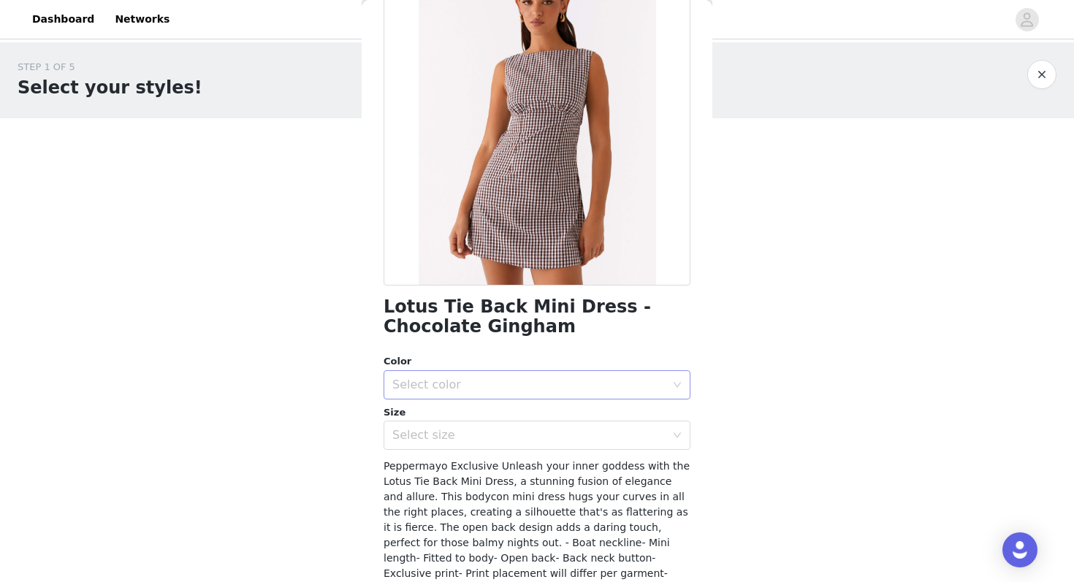
click at [505, 382] on div "Select color" at bounding box center [528, 385] width 273 height 15
click at [490, 422] on li "Chocolate Gingham" at bounding box center [536, 416] width 307 height 23
click at [472, 435] on div "Select size" at bounding box center [528, 435] width 273 height 15
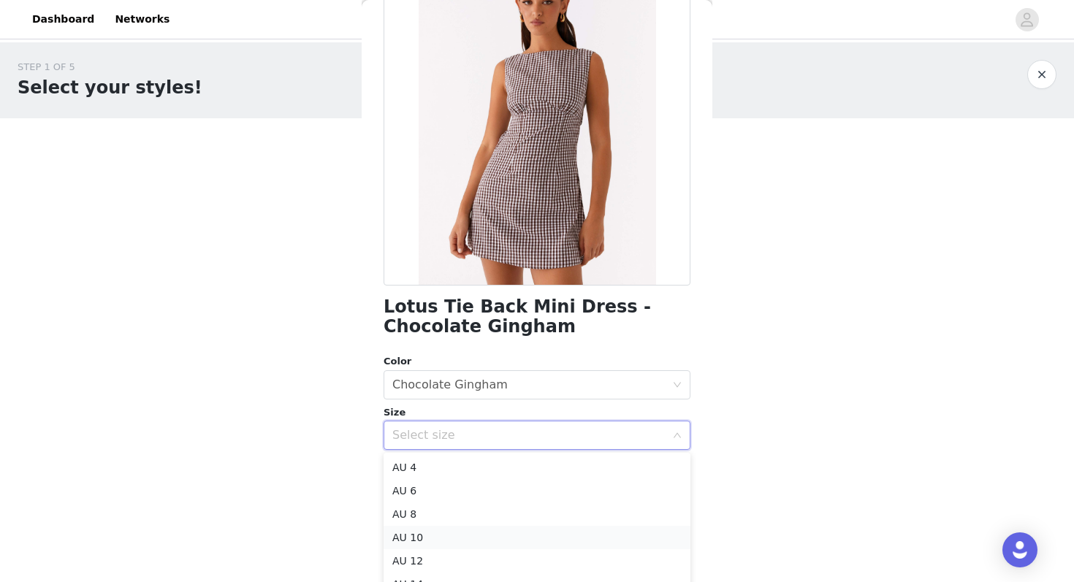
click at [436, 536] on li "AU 10" at bounding box center [536, 537] width 307 height 23
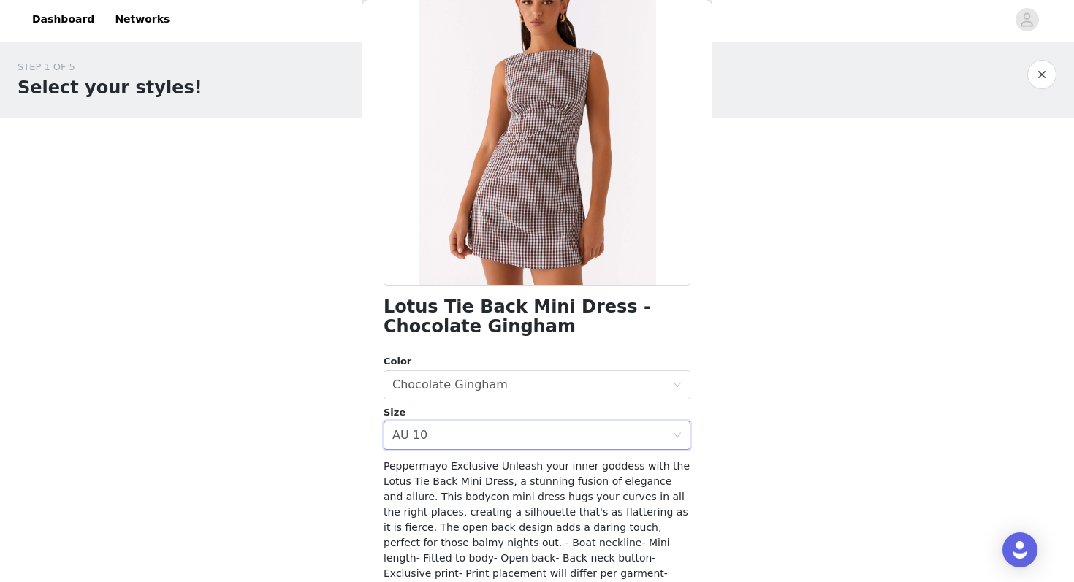
scroll to position [238, 0]
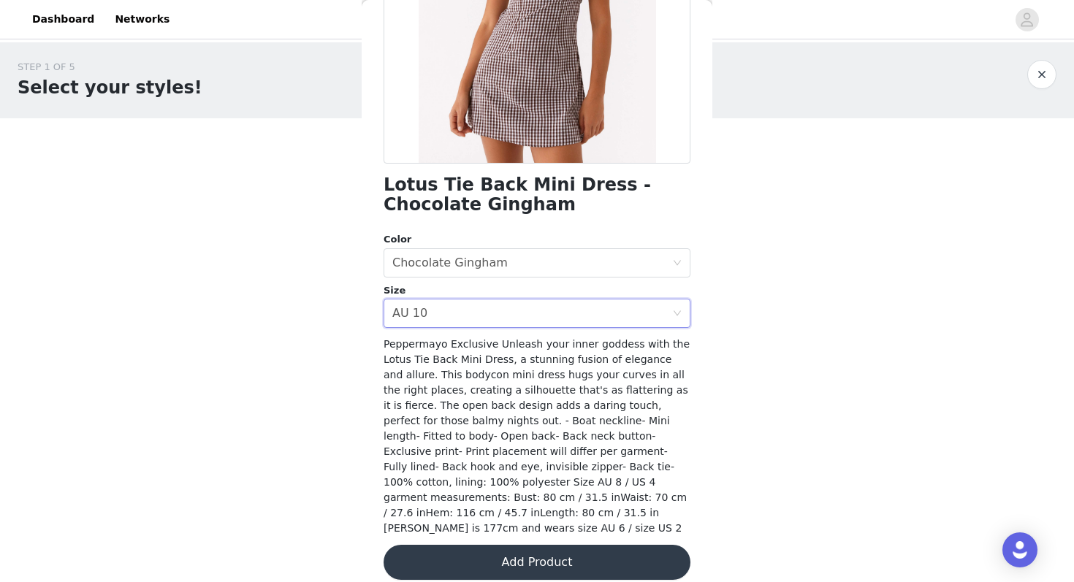
click at [568, 557] on button "Add Product" at bounding box center [536, 562] width 307 height 35
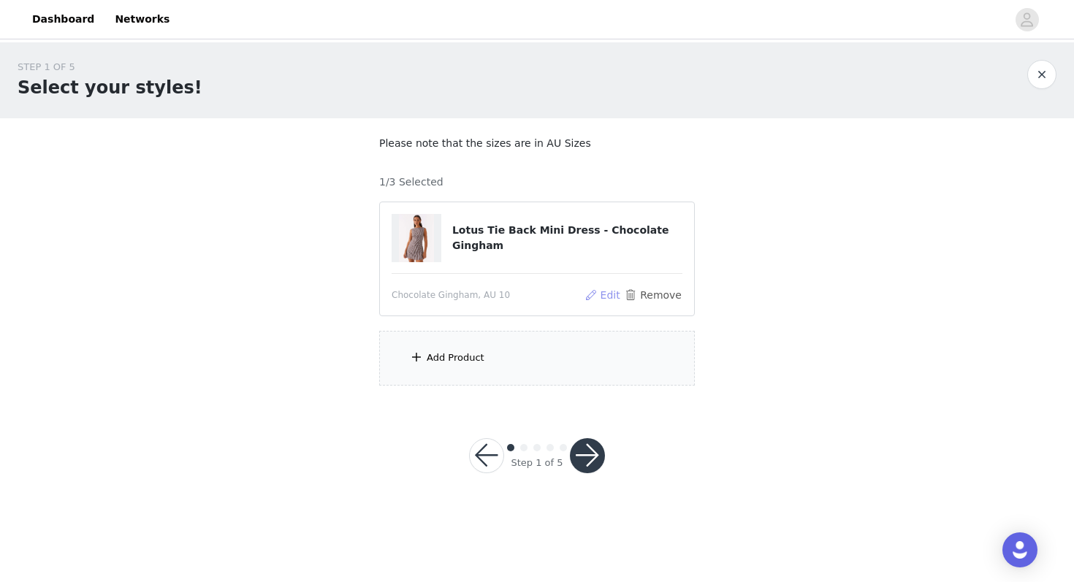
click at [603, 299] on button "Edit" at bounding box center [602, 295] width 37 height 18
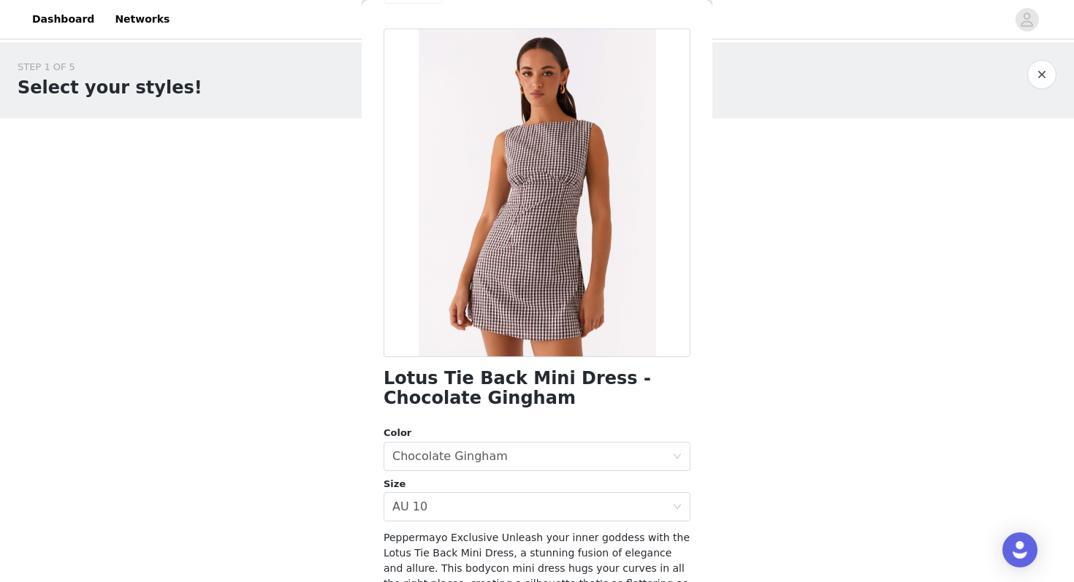
scroll to position [0, 0]
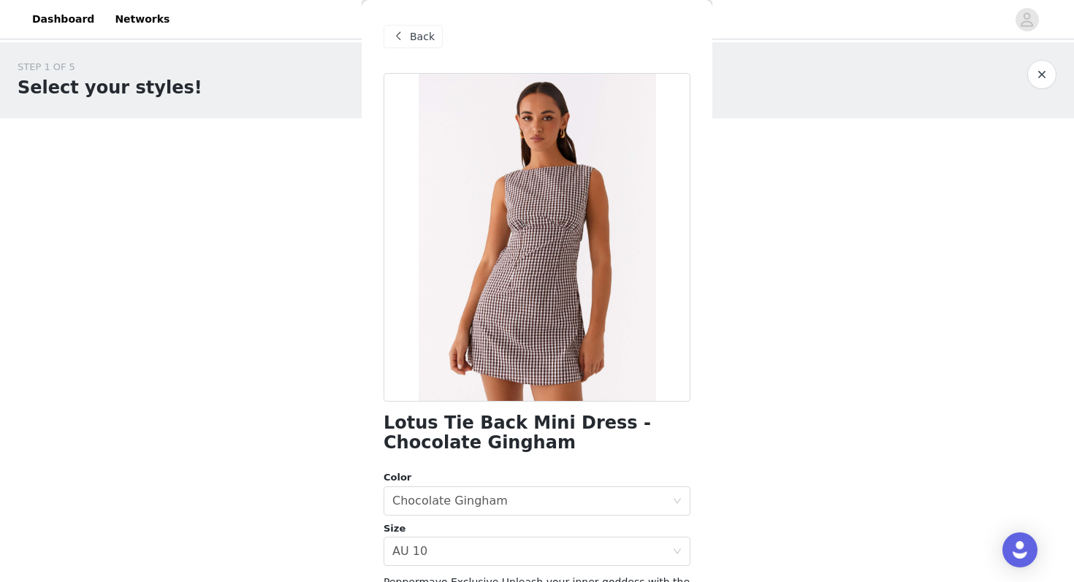
click at [421, 43] on span "Back" at bounding box center [422, 36] width 25 height 15
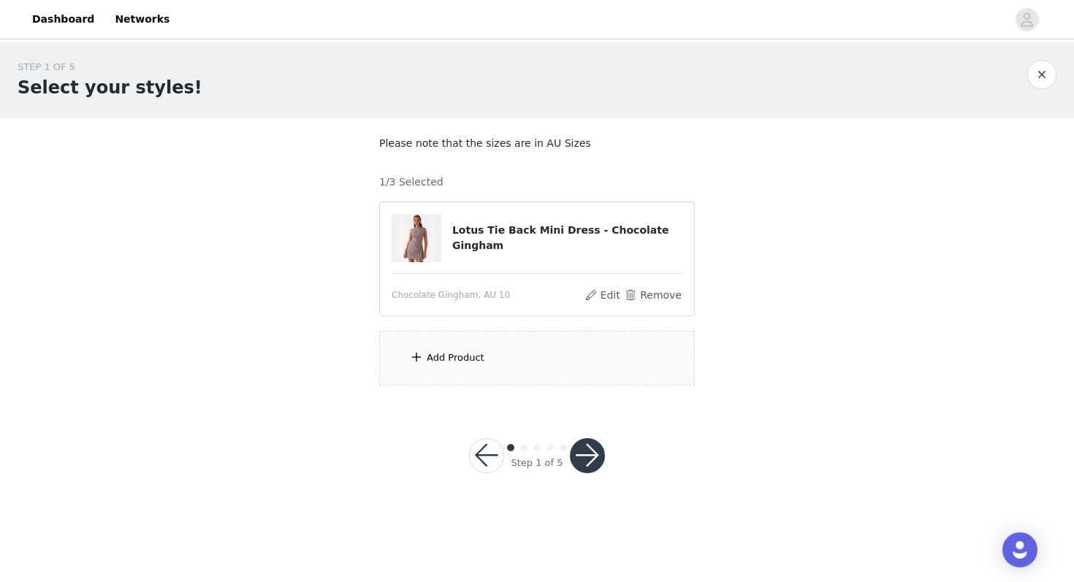
click at [459, 359] on div "Add Product" at bounding box center [456, 358] width 58 height 15
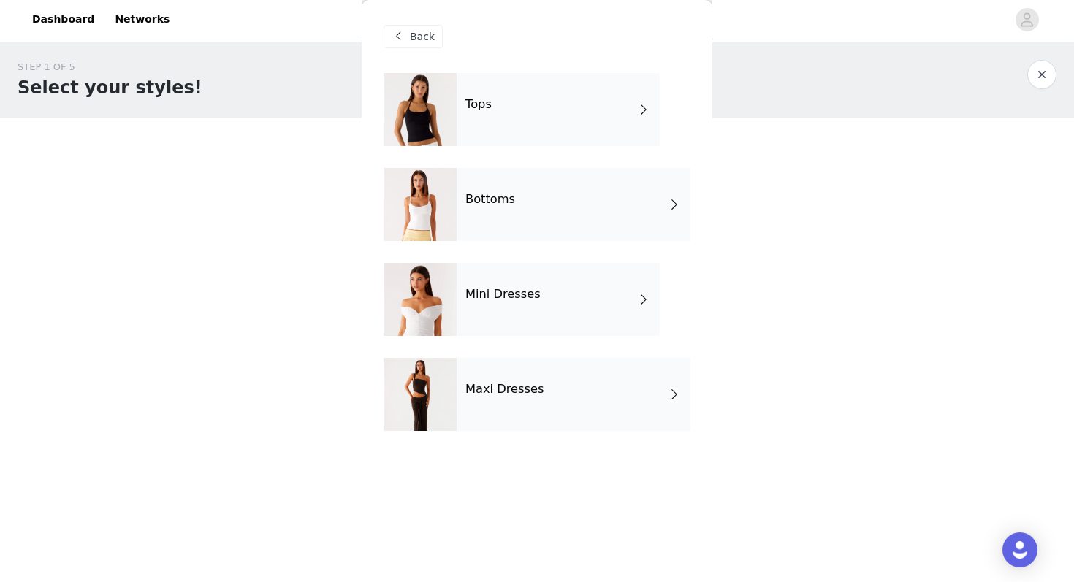
click at [559, 115] on div "Tops" at bounding box center [557, 109] width 203 height 73
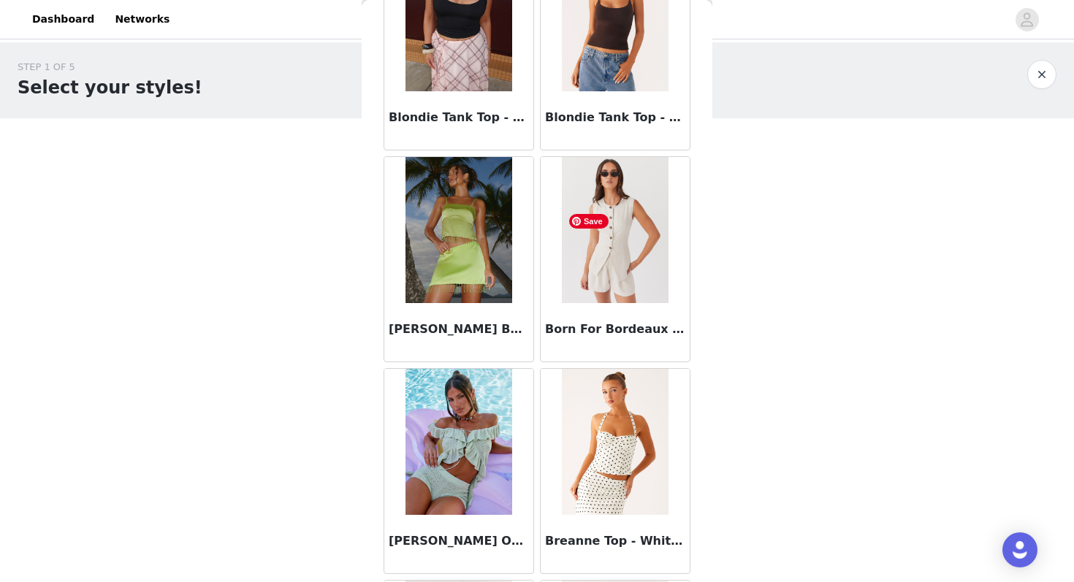
scroll to position [1416, 0]
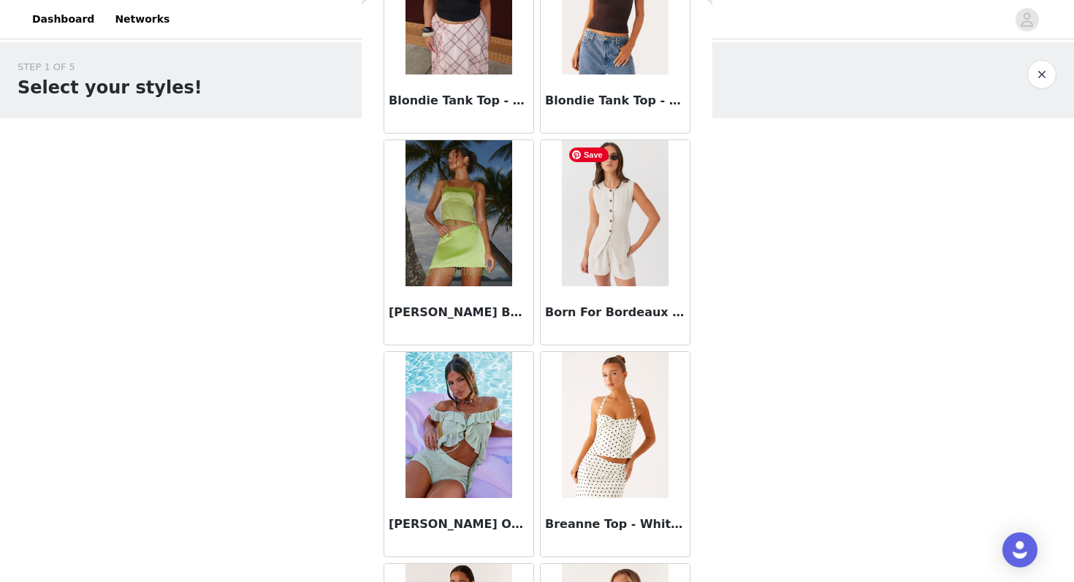
click at [617, 239] on img at bounding box center [615, 213] width 106 height 146
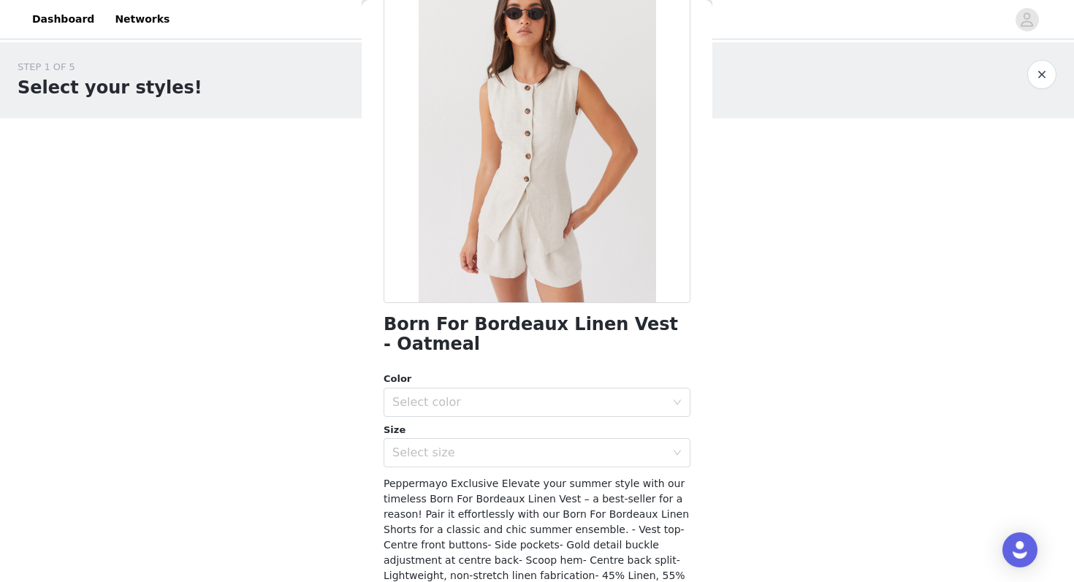
scroll to position [99, 0]
click at [451, 408] on div "Select color" at bounding box center [528, 401] width 273 height 15
click at [449, 435] on li "Oatmeal" at bounding box center [536, 433] width 307 height 23
click at [449, 454] on div "Select size" at bounding box center [528, 452] width 273 height 15
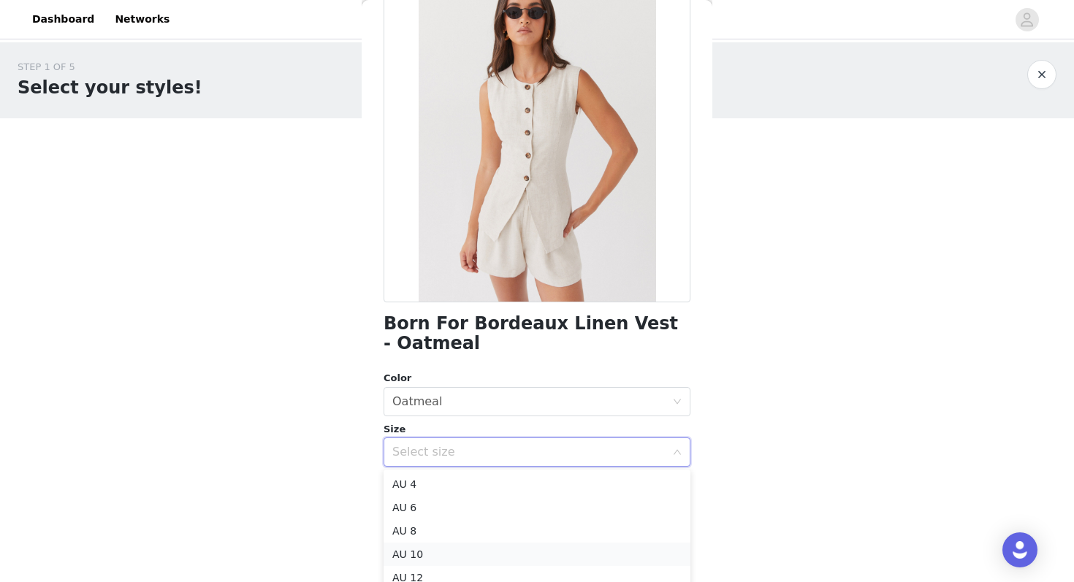
click at [423, 551] on li "AU 10" at bounding box center [536, 554] width 307 height 23
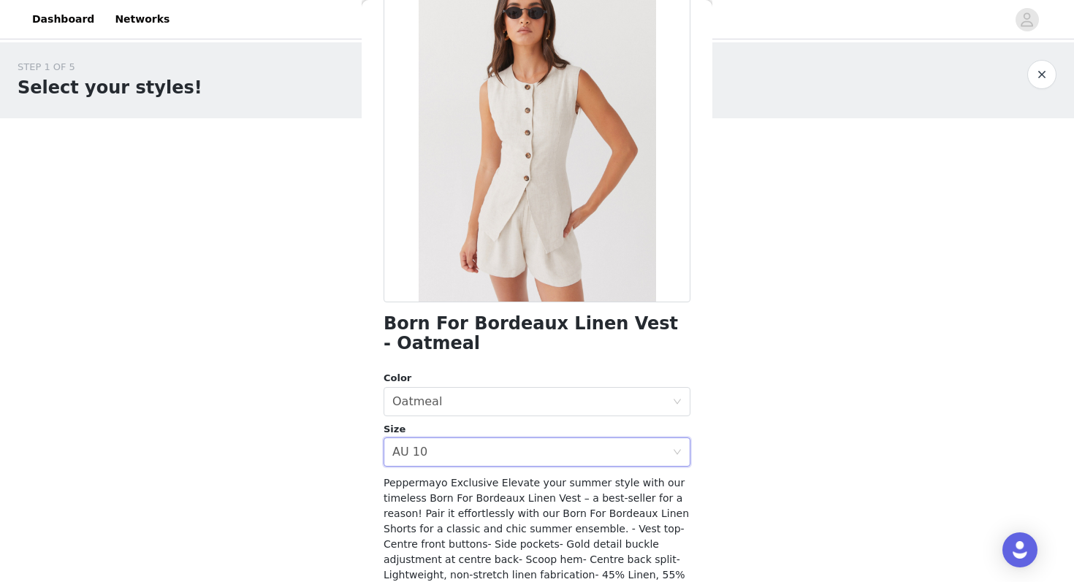
scroll to position [192, 0]
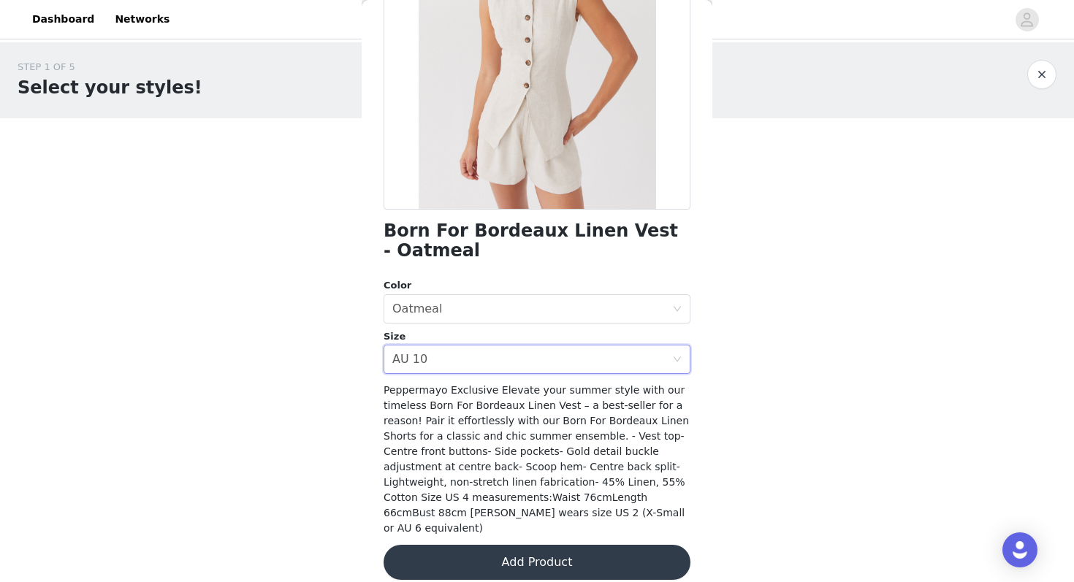
click at [612, 551] on button "Add Product" at bounding box center [536, 562] width 307 height 35
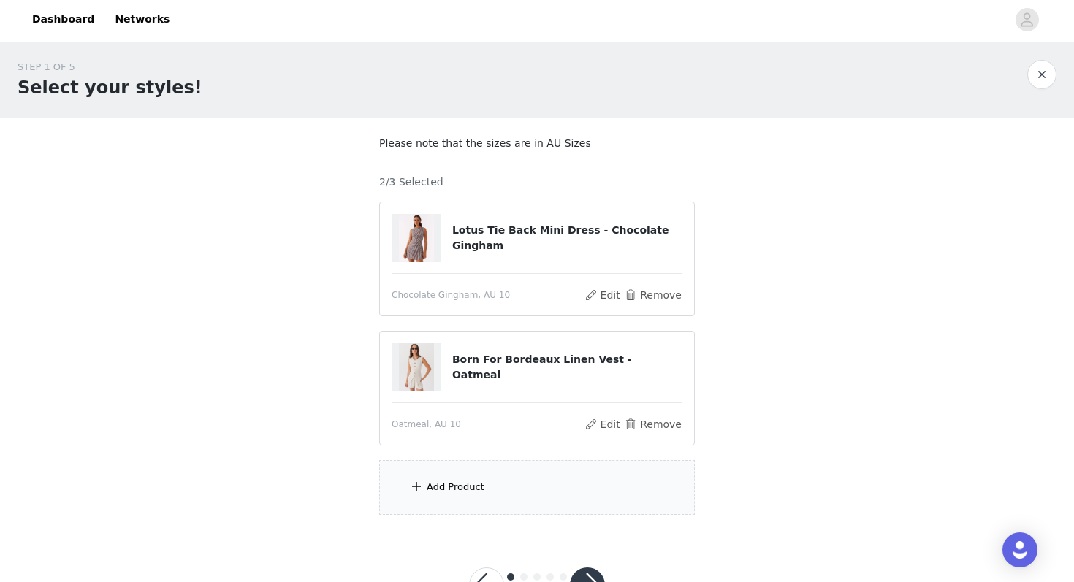
click at [549, 481] on div "Add Product" at bounding box center [537, 487] width 316 height 55
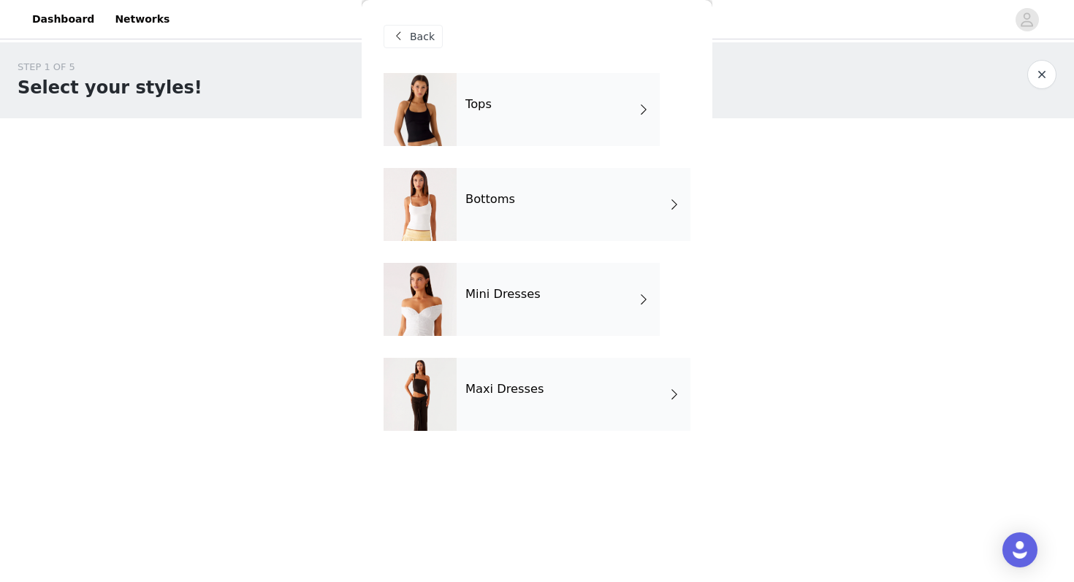
click at [499, 198] on h4 "Bottoms" at bounding box center [490, 199] width 50 height 13
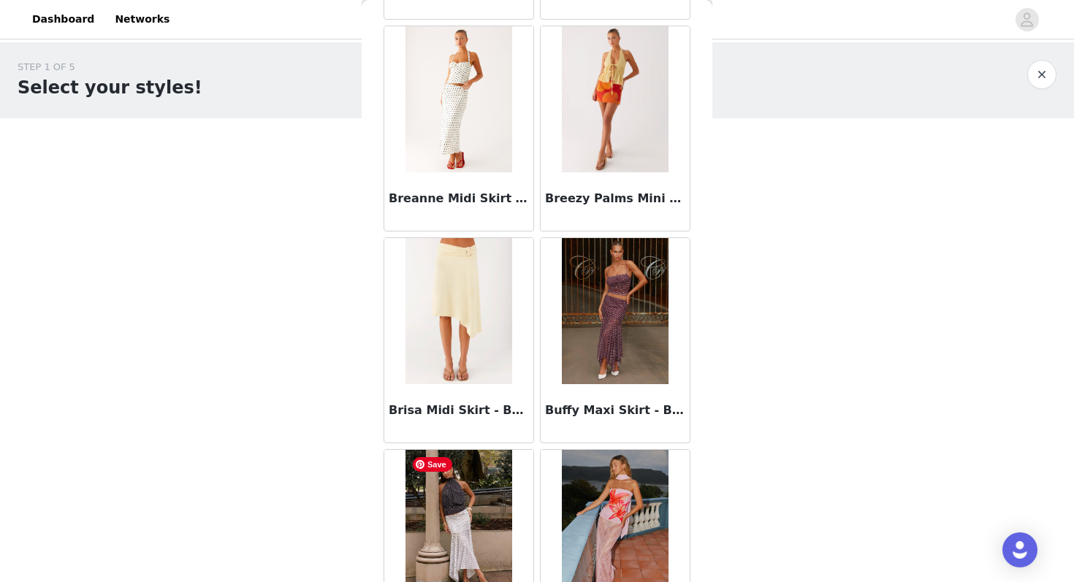
scroll to position [1653, 0]
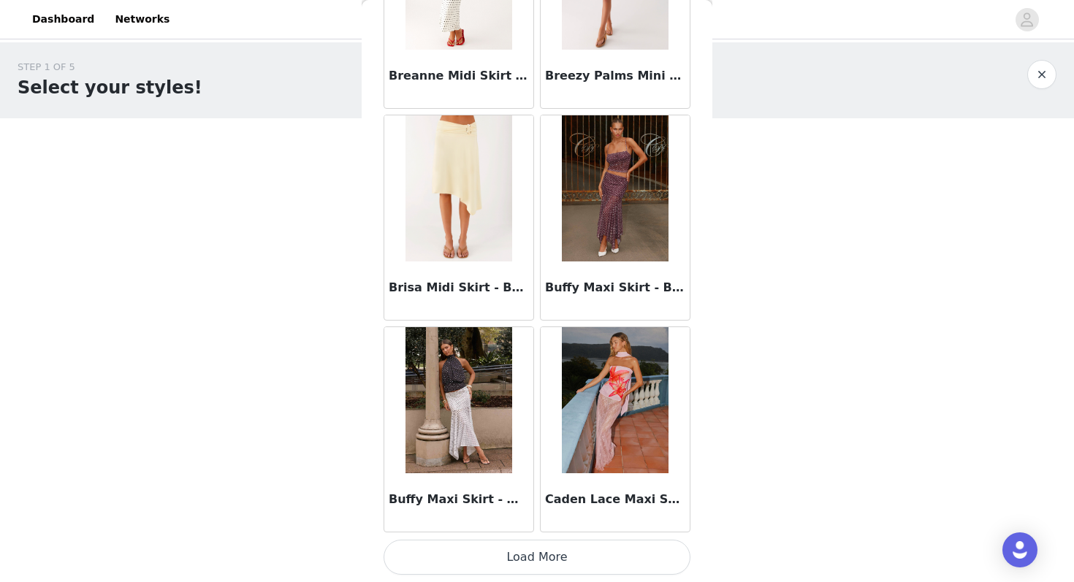
click at [519, 550] on button "Load More" at bounding box center [536, 557] width 307 height 35
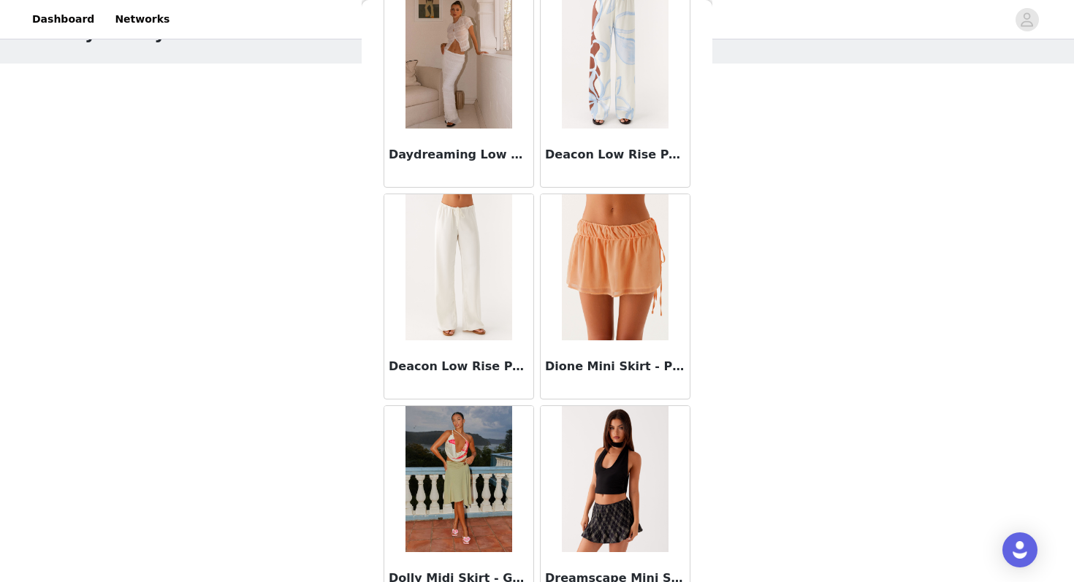
scroll to position [3771, 0]
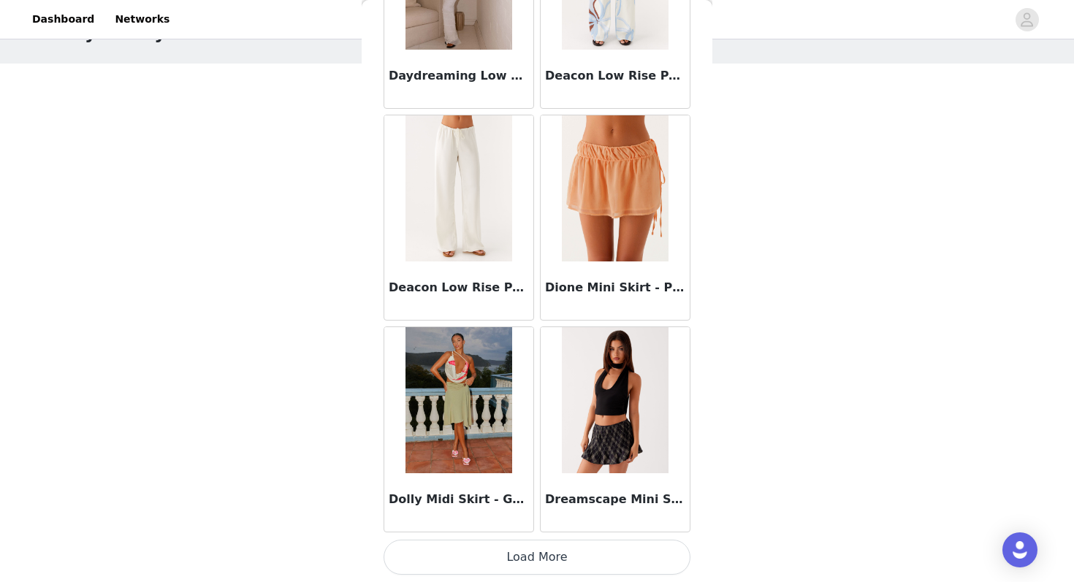
click at [530, 550] on button "Load More" at bounding box center [536, 557] width 307 height 35
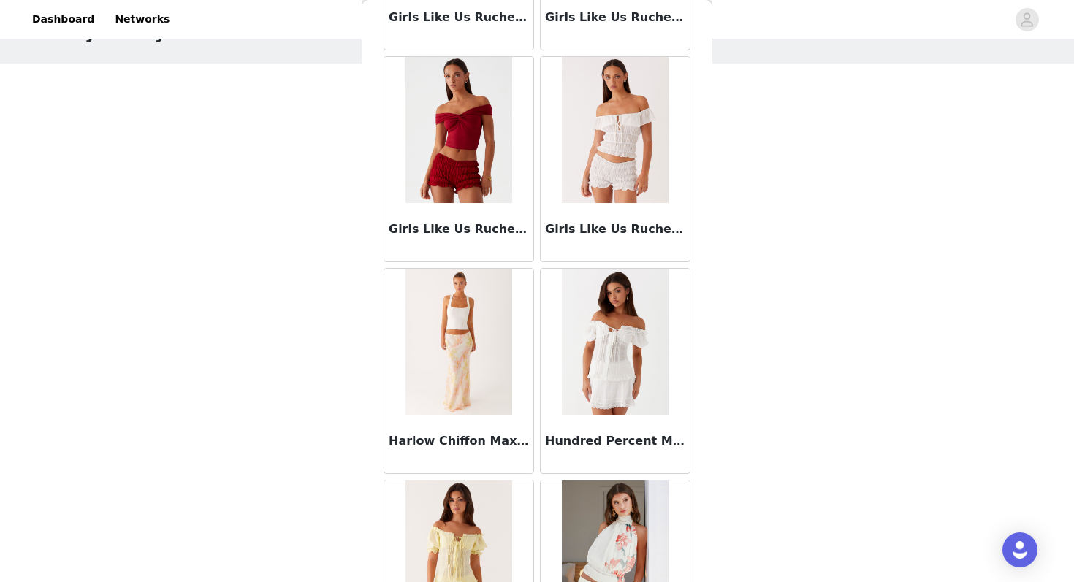
scroll to position [5889, 0]
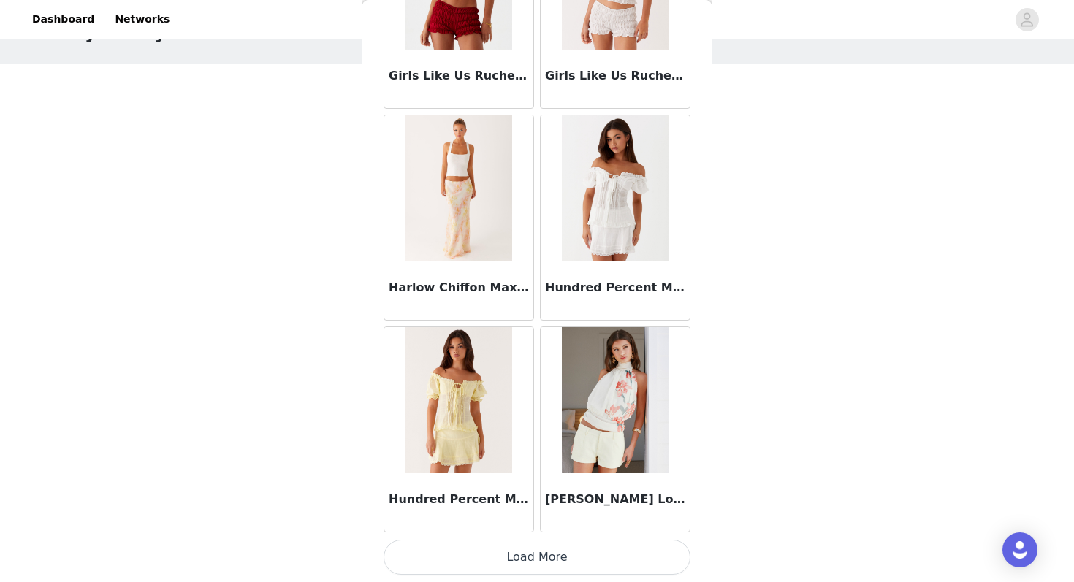
click at [525, 559] on button "Load More" at bounding box center [536, 557] width 307 height 35
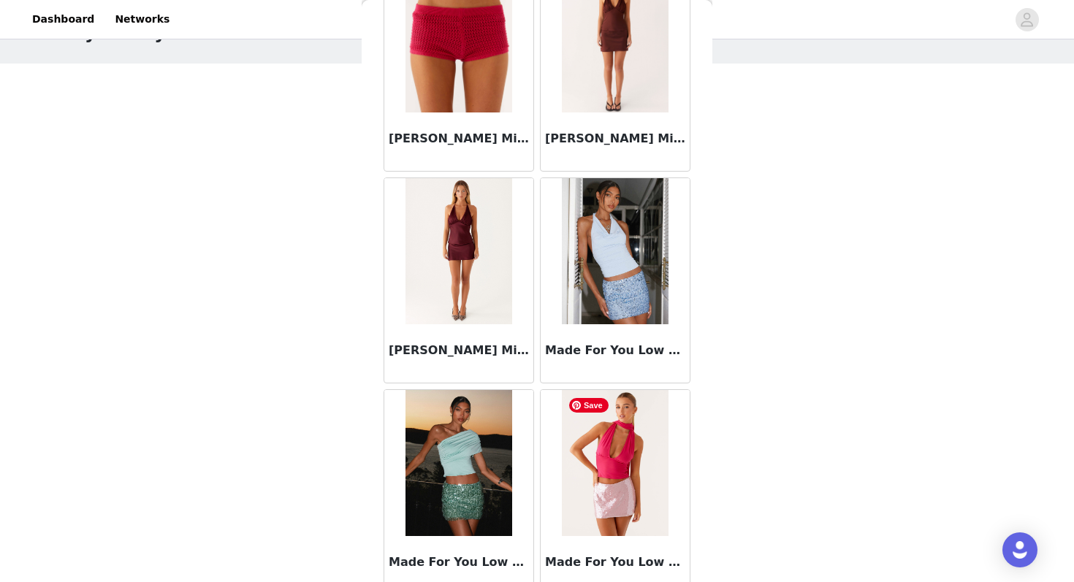
scroll to position [8007, 0]
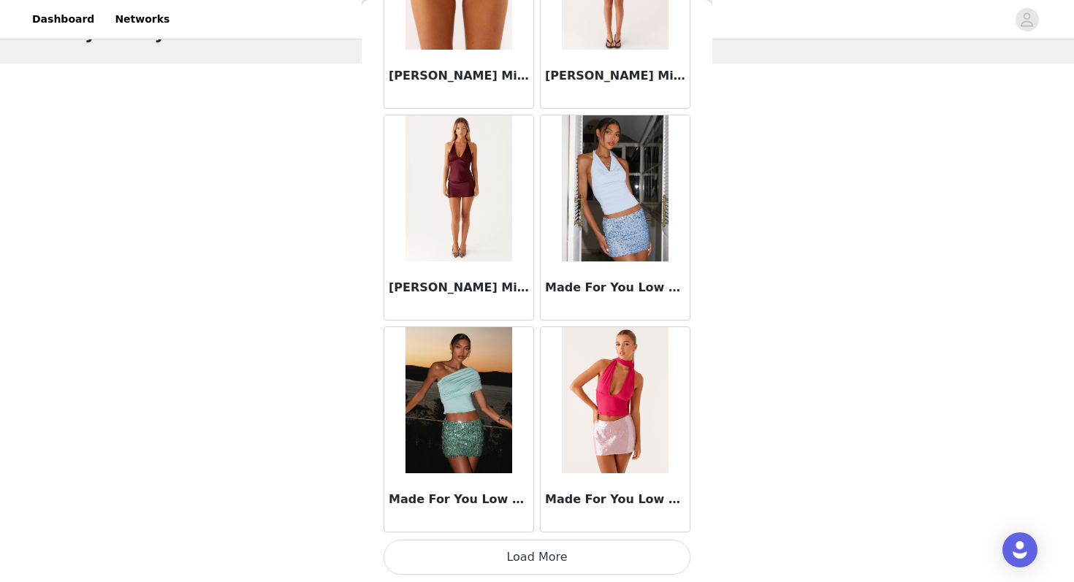
click at [537, 559] on button "Load More" at bounding box center [536, 557] width 307 height 35
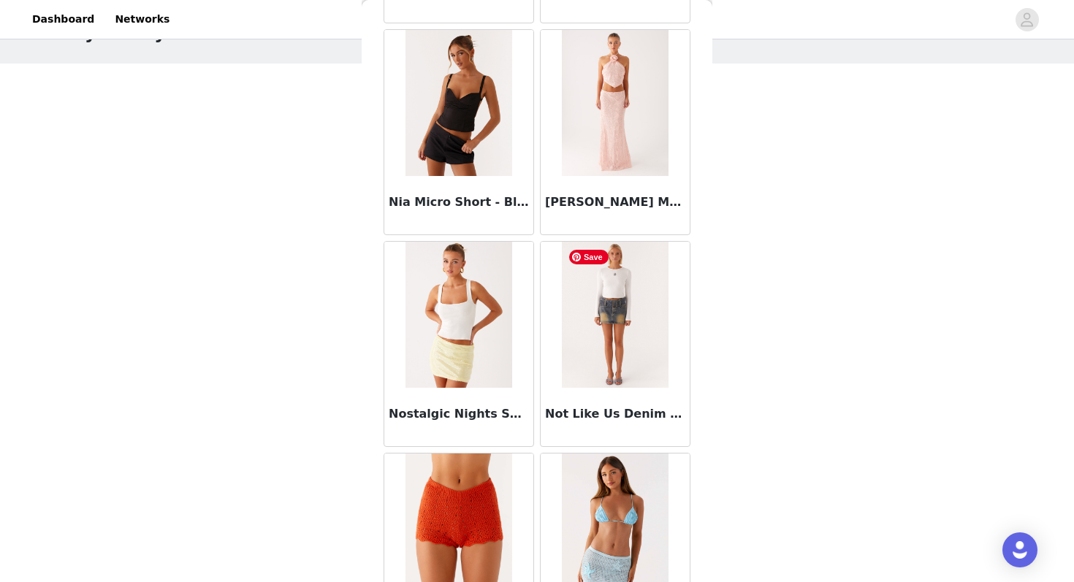
scroll to position [10125, 0]
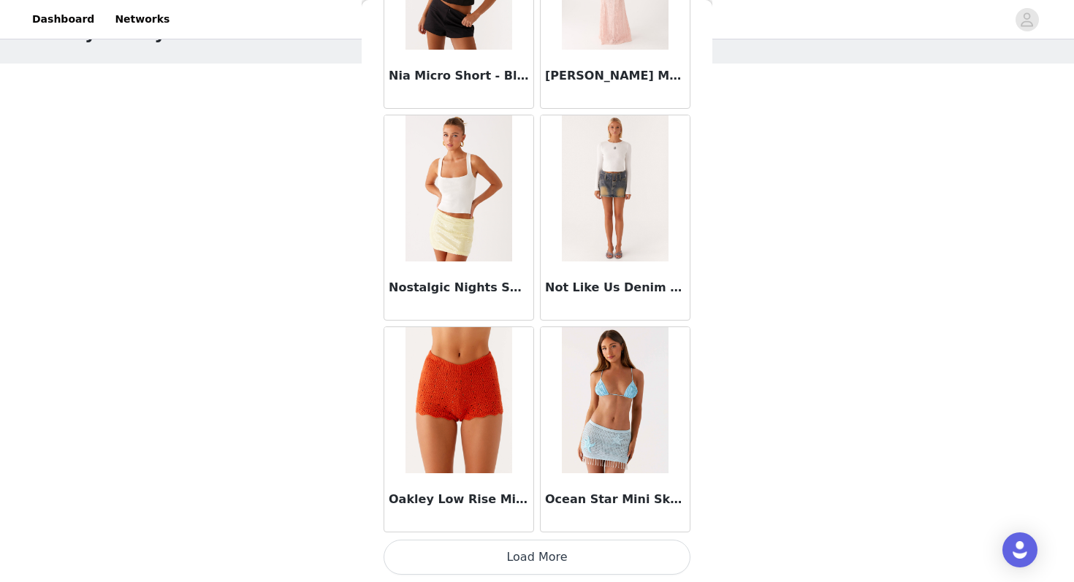
click at [548, 560] on button "Load More" at bounding box center [536, 557] width 307 height 35
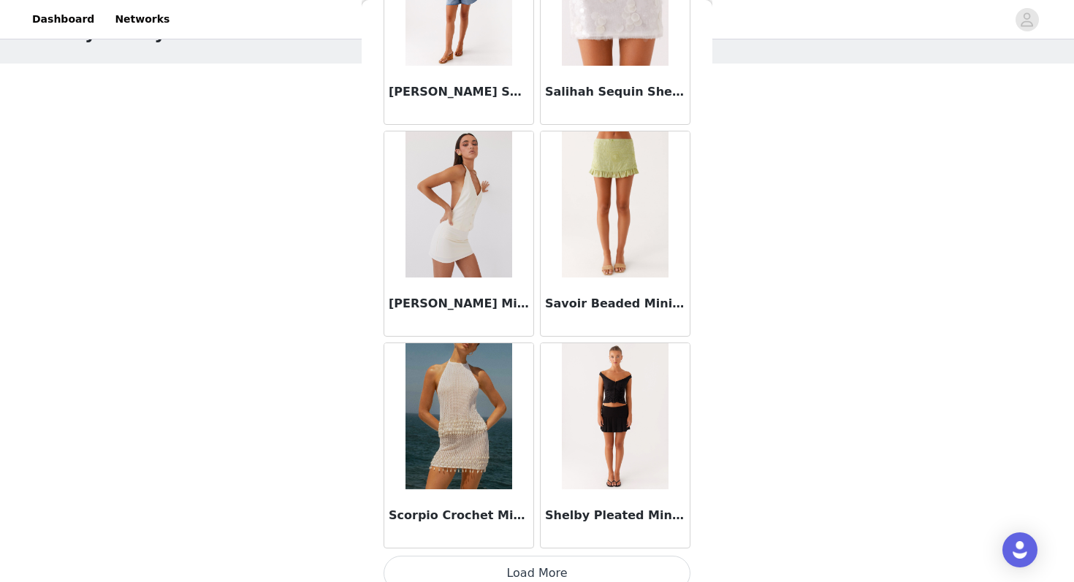
scroll to position [12243, 0]
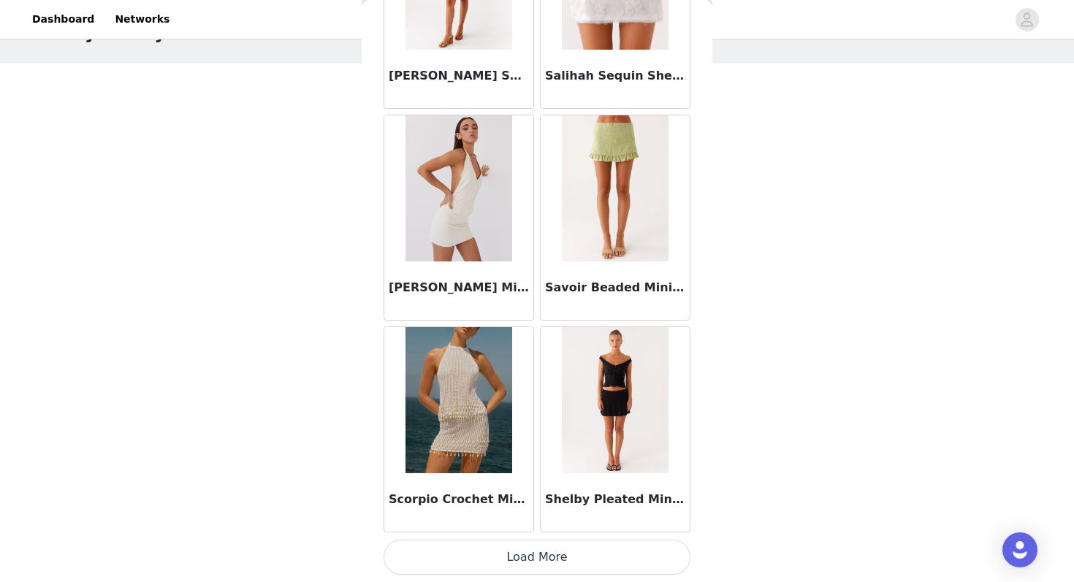
click at [531, 555] on button "Load More" at bounding box center [536, 557] width 307 height 35
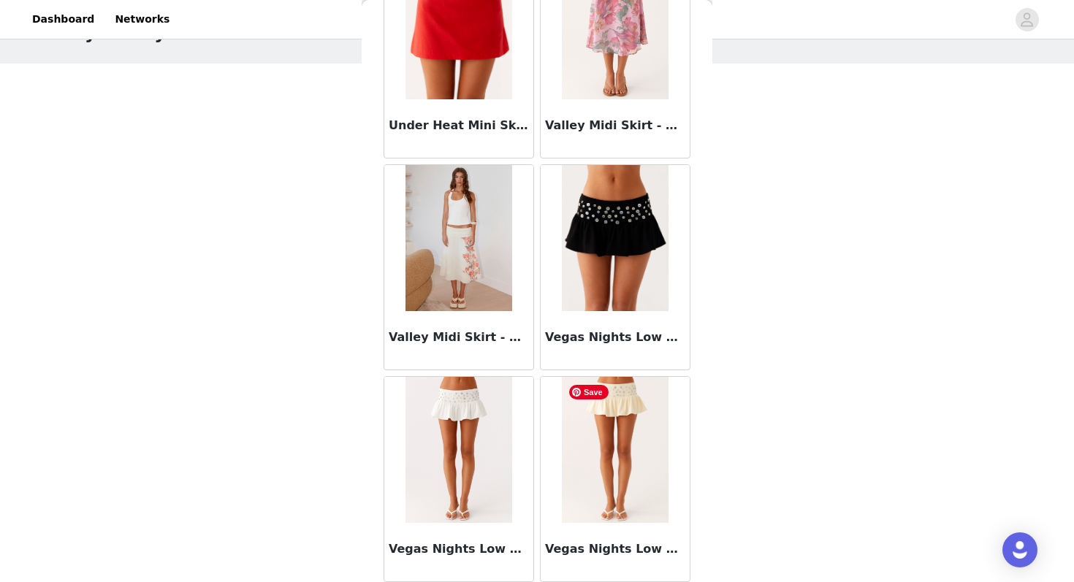
scroll to position [14362, 0]
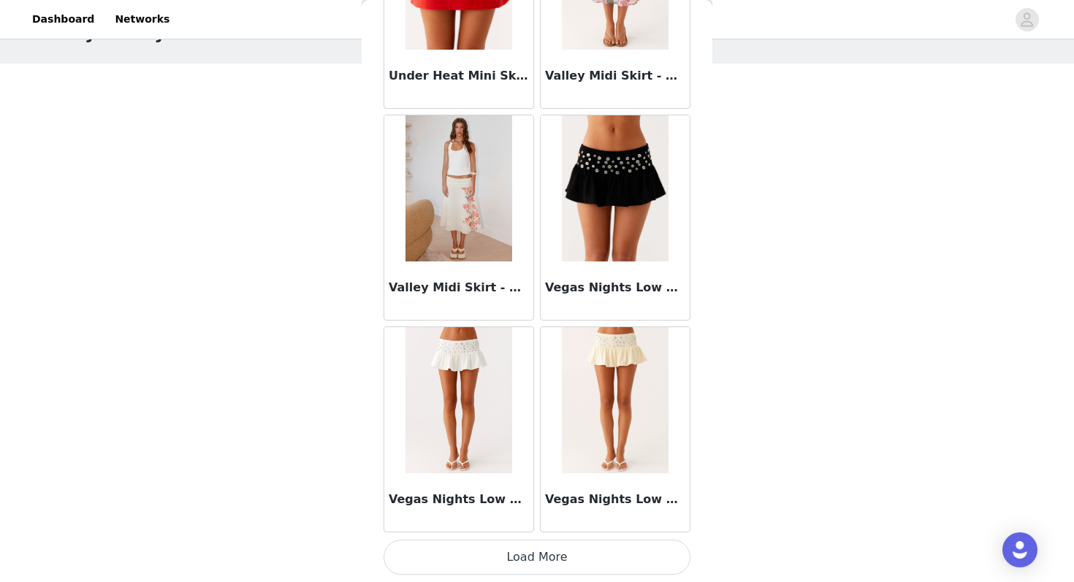
click at [565, 554] on button "Load More" at bounding box center [536, 557] width 307 height 35
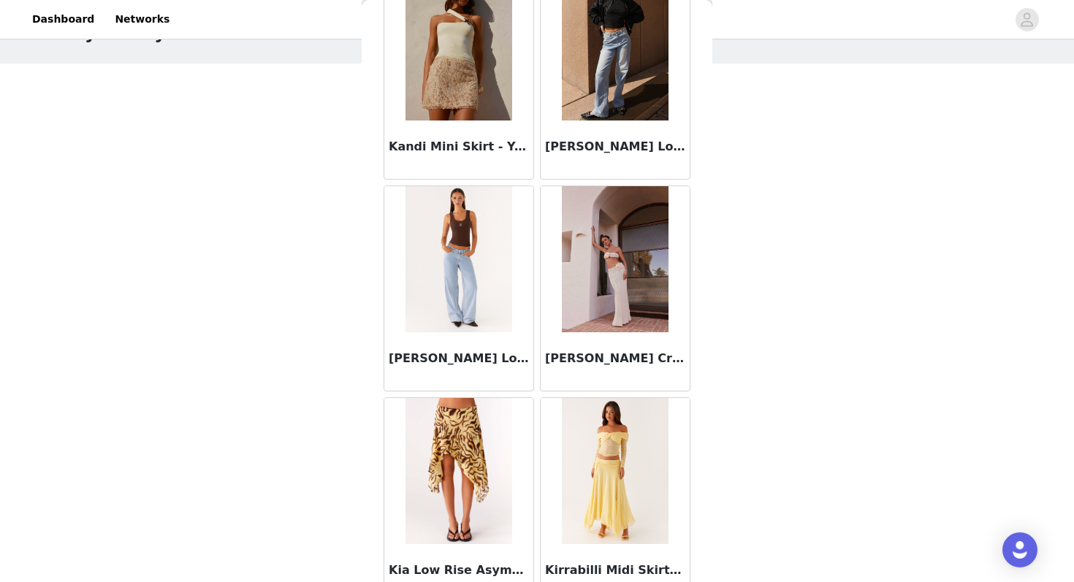
scroll to position [6665, 0]
click at [462, 274] on img at bounding box center [458, 260] width 106 height 146
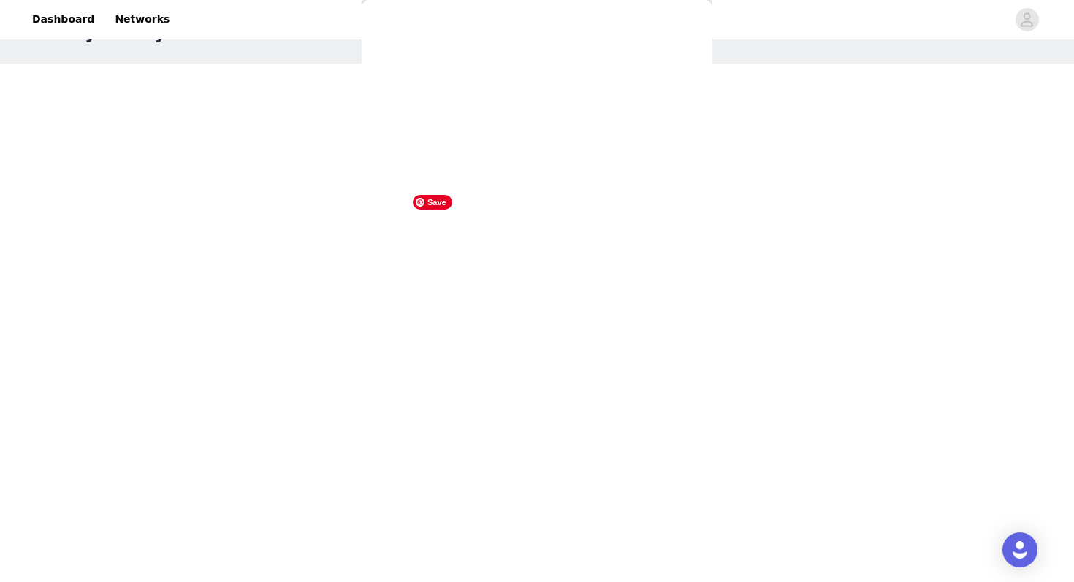
scroll to position [0, 0]
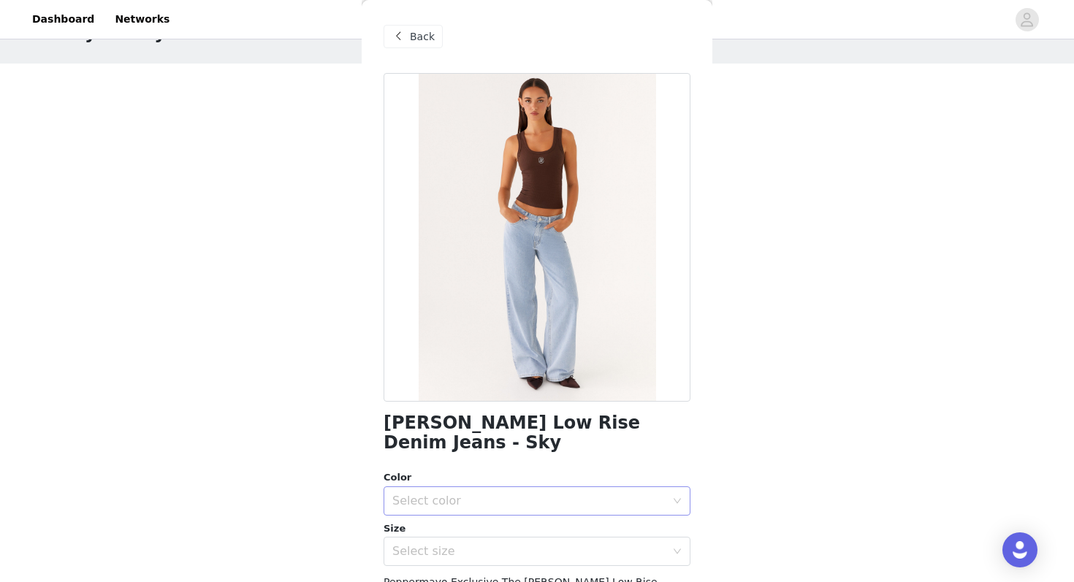
click at [494, 494] on div "Select color" at bounding box center [528, 501] width 273 height 15
click at [480, 514] on li "Sky" at bounding box center [536, 513] width 307 height 23
click at [478, 539] on div "Select size" at bounding box center [532, 552] width 280 height 28
click at [467, 574] on li "AU 10" at bounding box center [536, 584] width 307 height 23
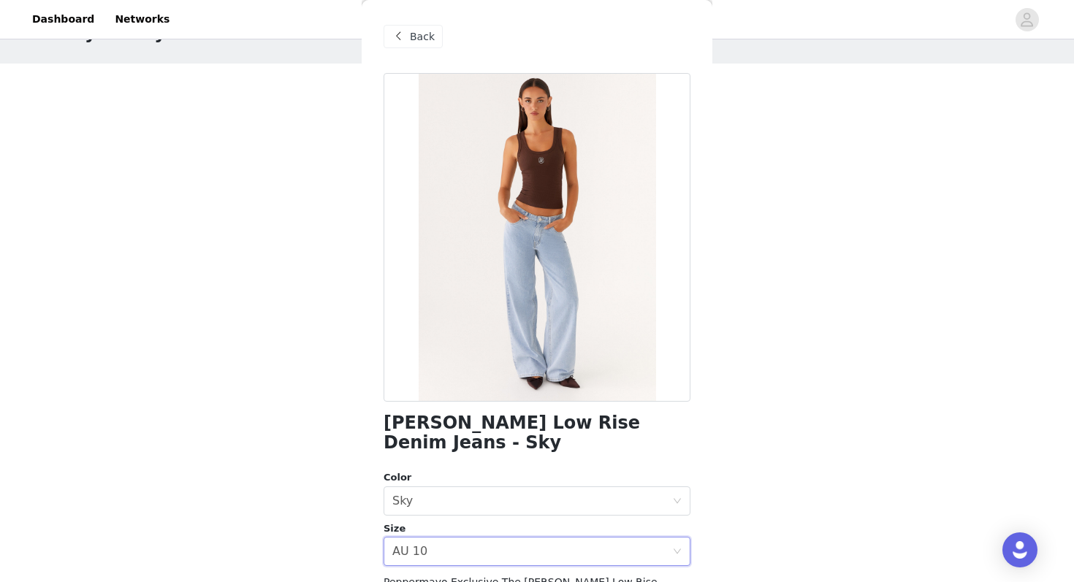
scroll to position [203, 0]
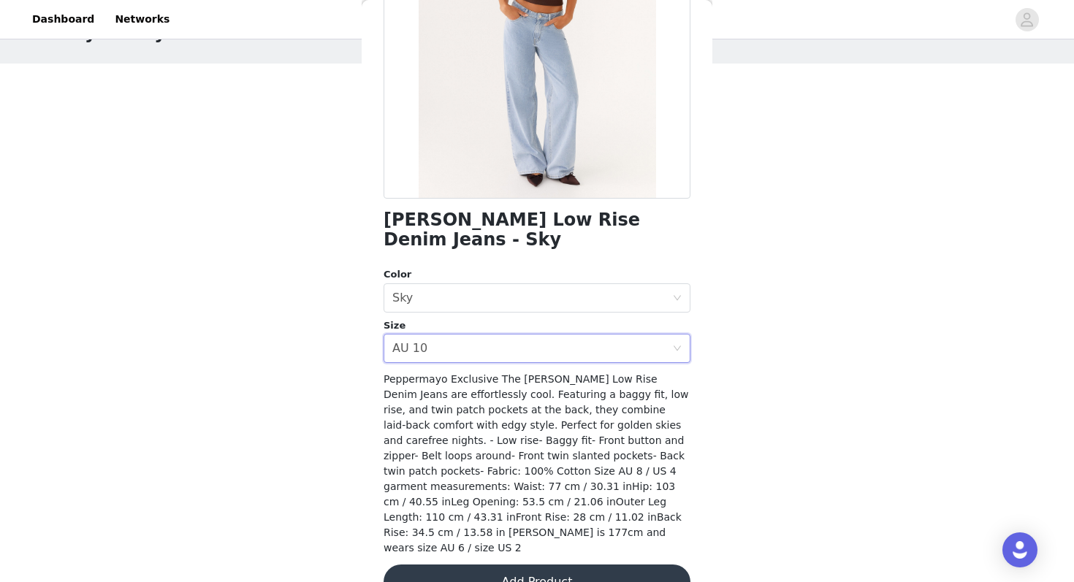
click at [584, 565] on button "Add Product" at bounding box center [536, 582] width 307 height 35
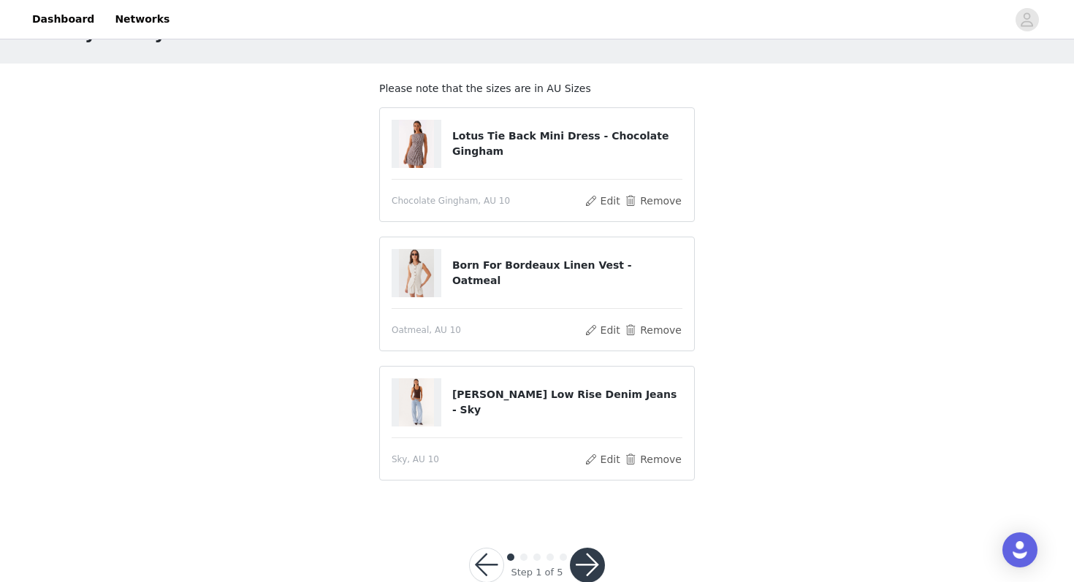
click at [590, 569] on button "button" at bounding box center [587, 565] width 35 height 35
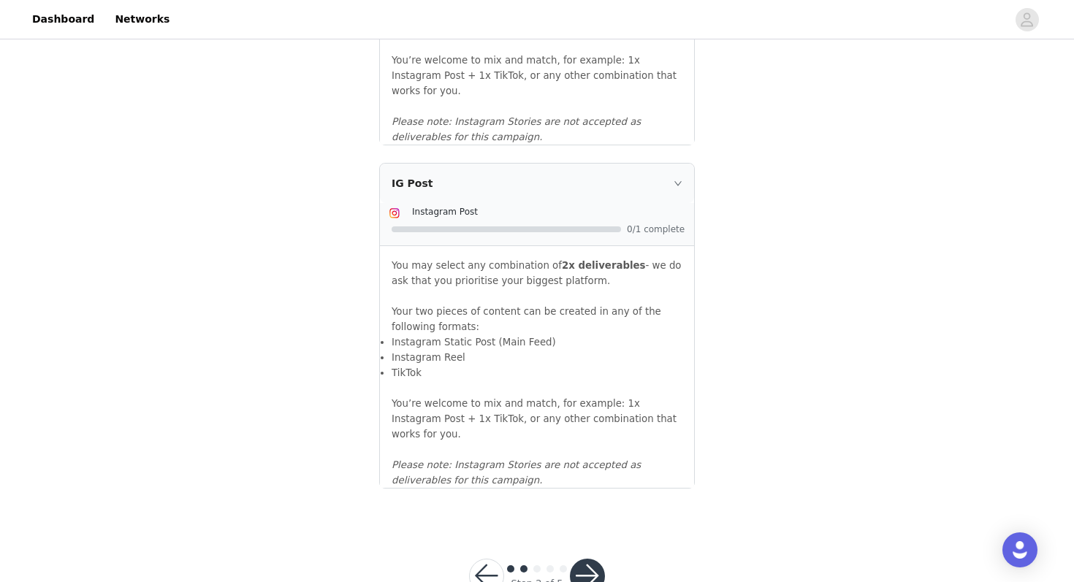
scroll to position [1577, 0]
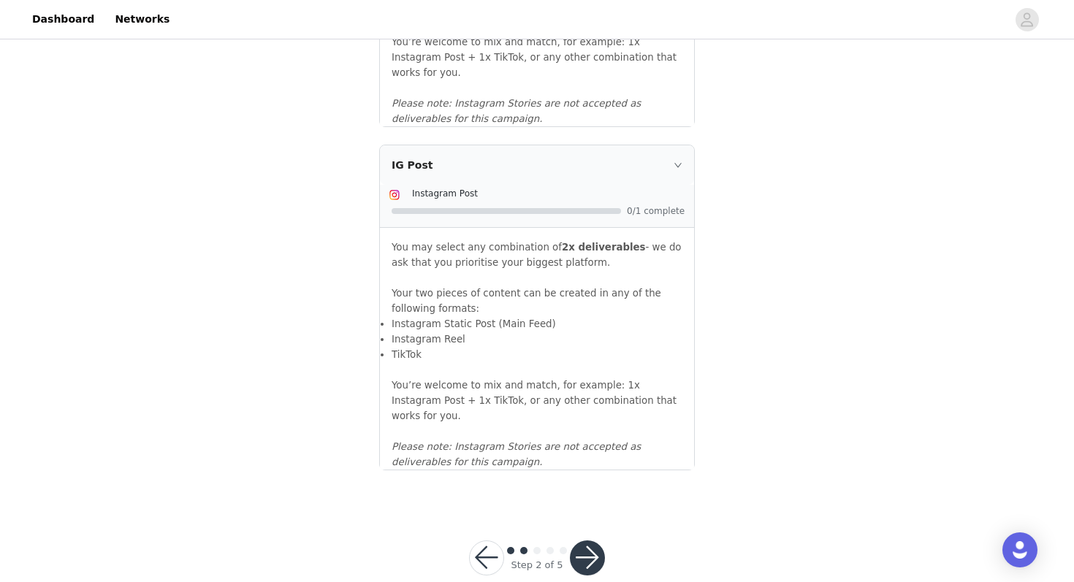
click at [589, 540] on button "button" at bounding box center [587, 557] width 35 height 35
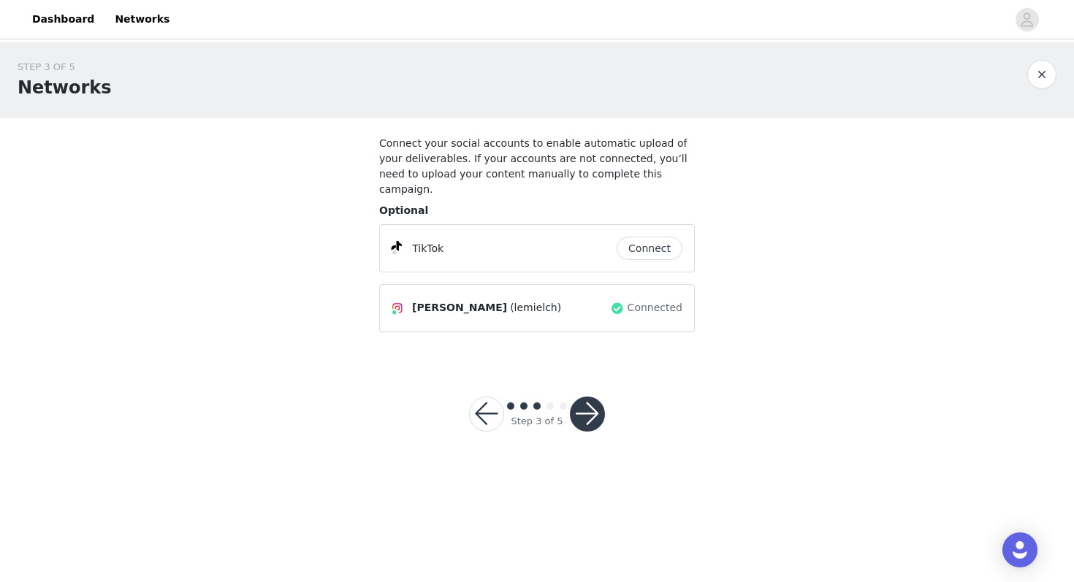
click at [585, 419] on div "Step 3 of 5" at bounding box center [536, 414] width 171 height 70
click at [583, 397] on button "button" at bounding box center [587, 414] width 35 height 35
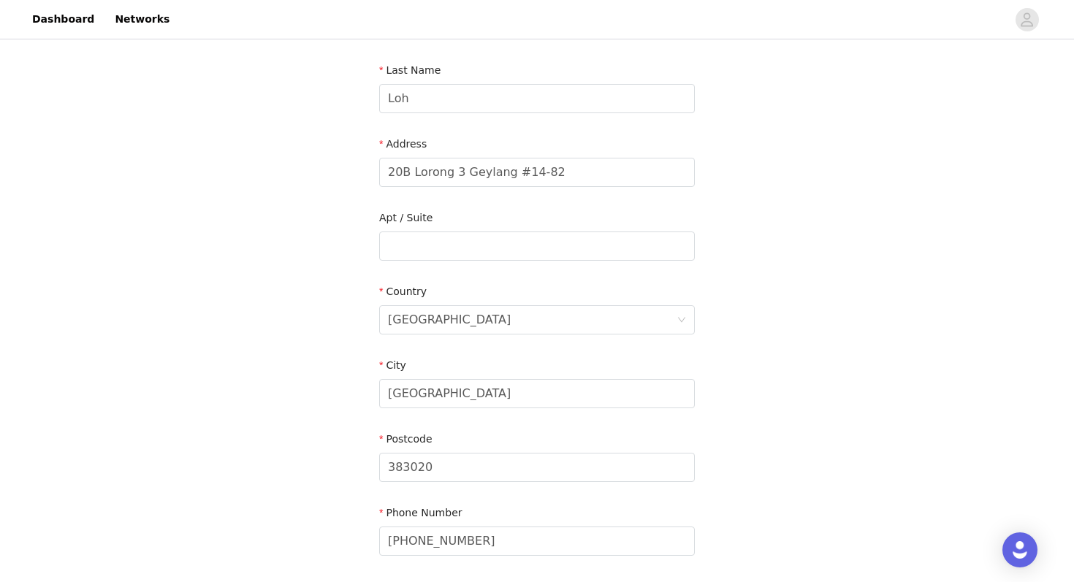
scroll to position [370, 0]
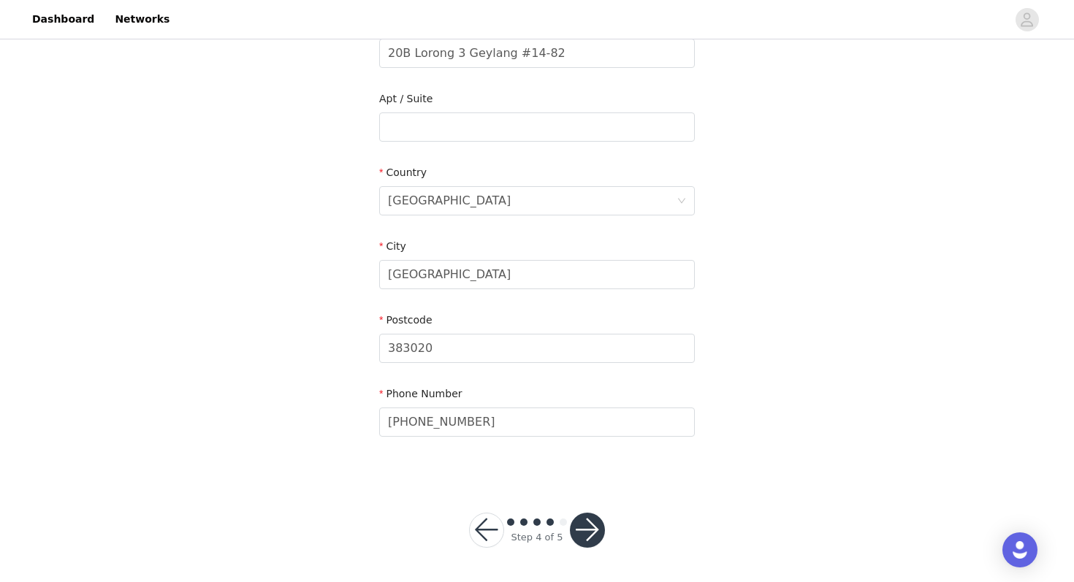
click at [573, 516] on div at bounding box center [587, 530] width 35 height 35
click at [586, 527] on button "button" at bounding box center [587, 530] width 35 height 35
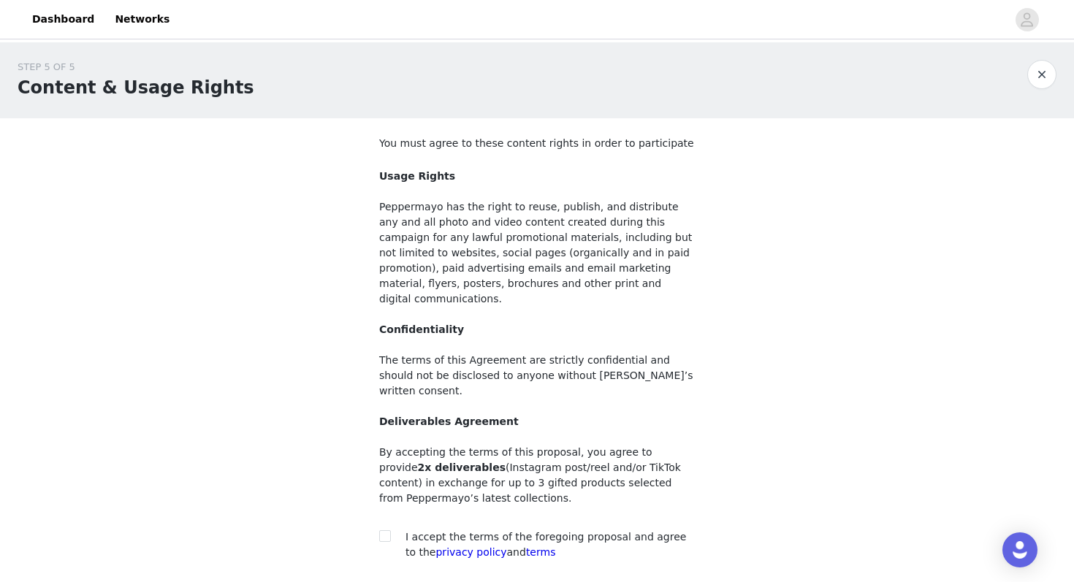
scroll to position [93, 0]
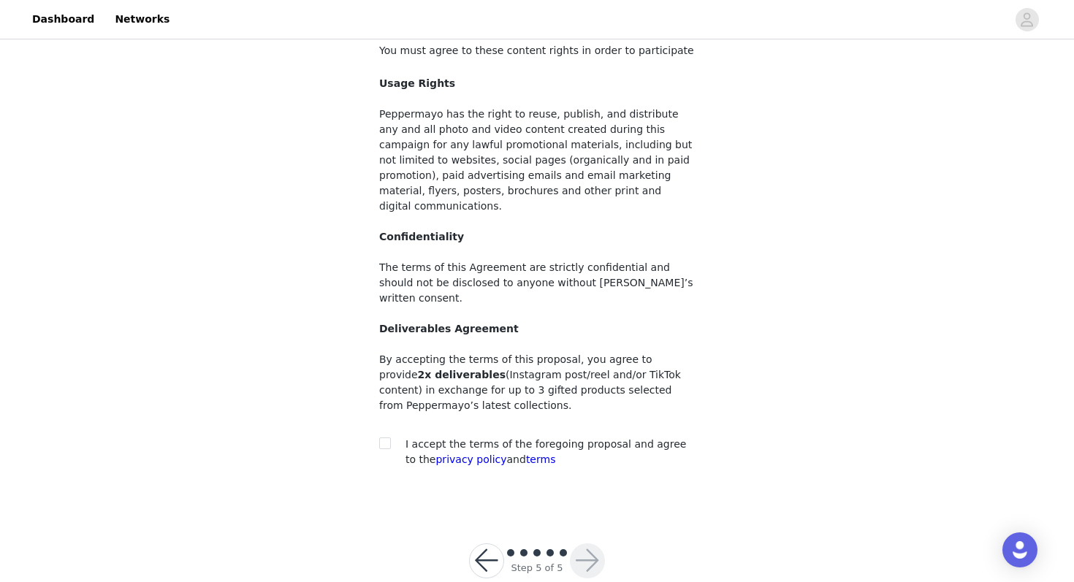
click at [539, 438] on span "I accept the terms of the foregoing proposal and agree to the privacy policy an…" at bounding box center [545, 451] width 280 height 27
click at [397, 437] on div at bounding box center [389, 444] width 20 height 15
click at [379, 437] on input "checkbox" at bounding box center [384, 442] width 10 height 10
checkbox input "true"
